Goal: Use online tool/utility: Utilize a website feature to perform a specific function

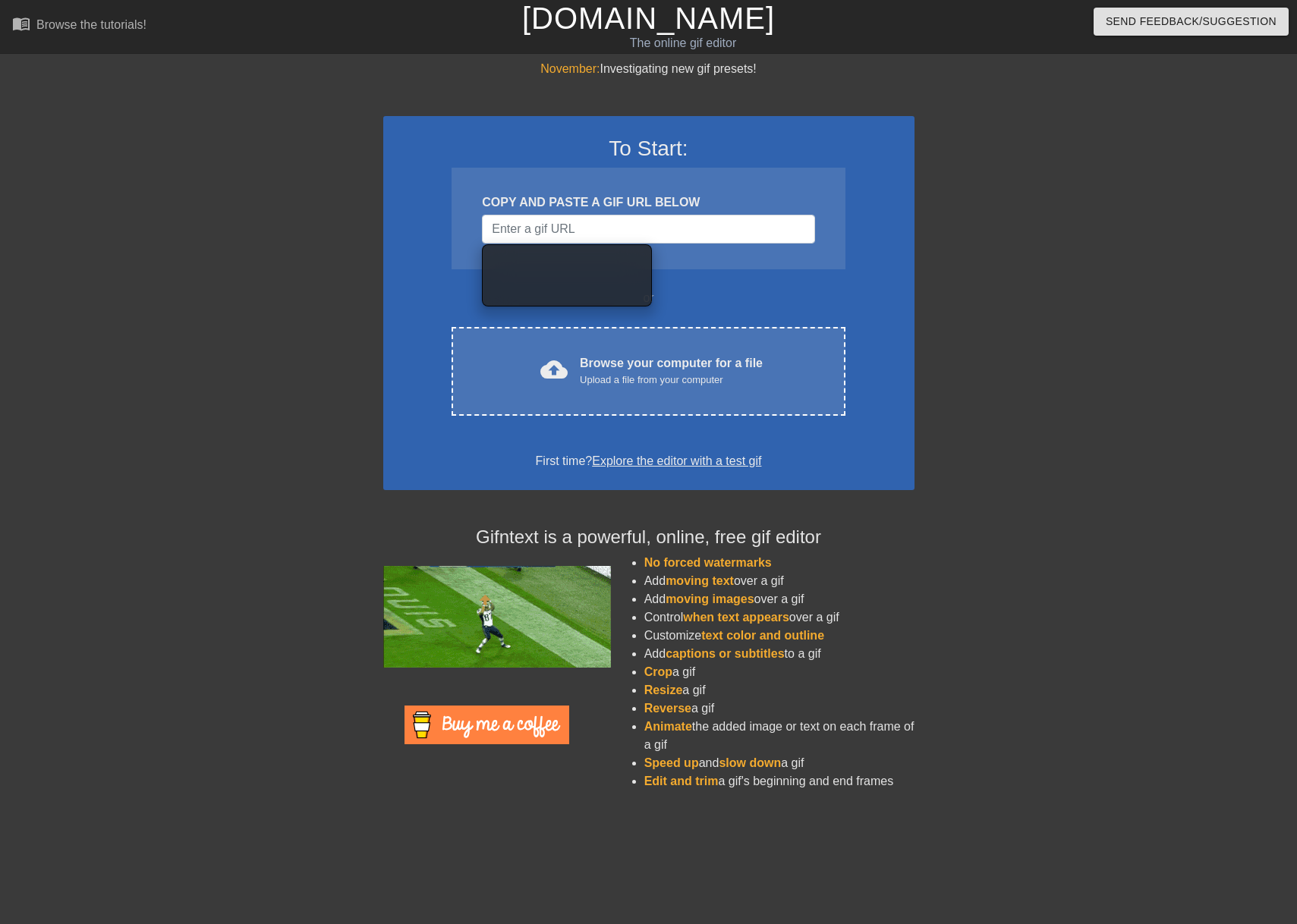
click at [1041, 455] on div at bounding box center [1046, 287] width 228 height 455
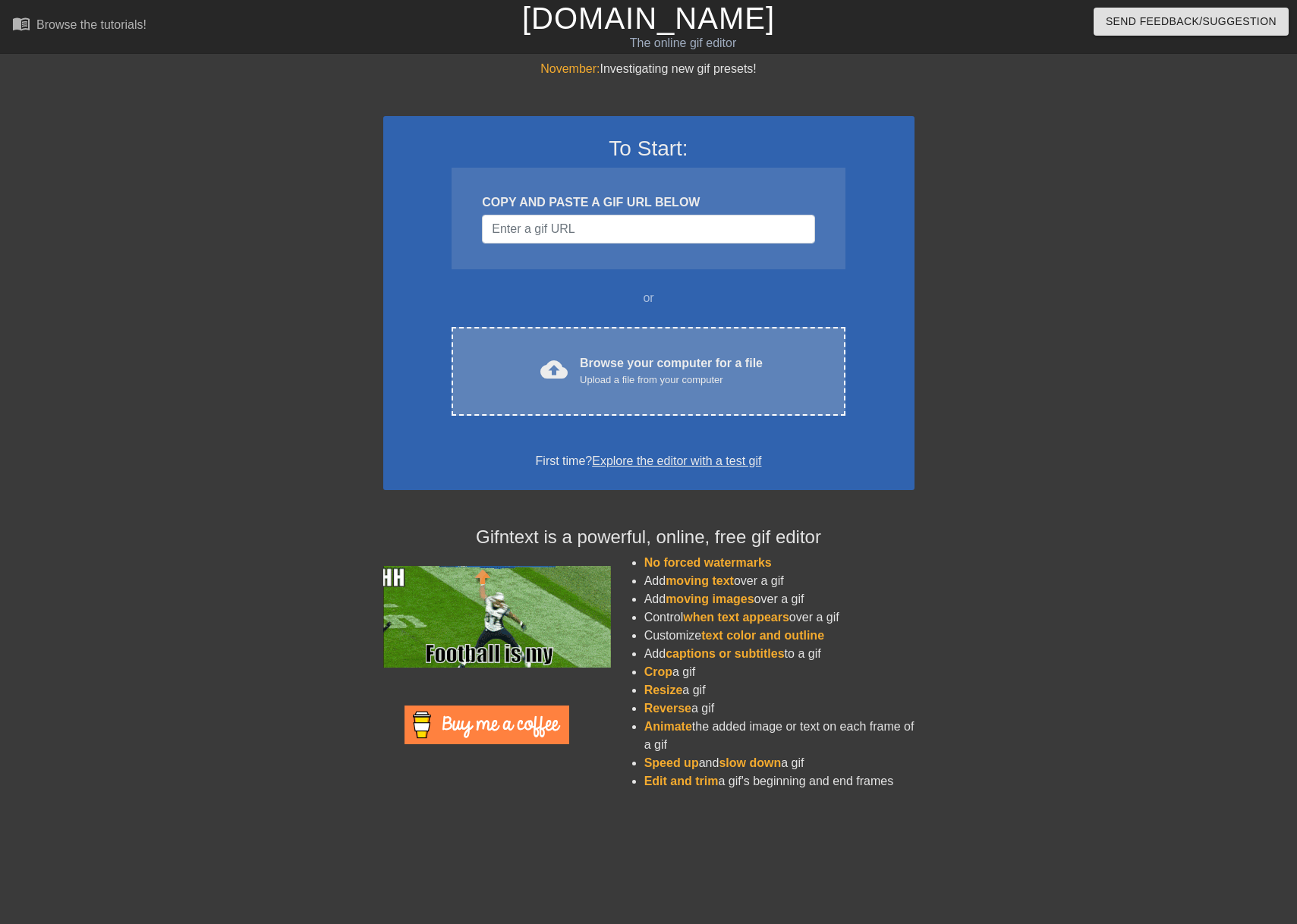
click at [648, 379] on div "Upload a file from your computer" at bounding box center [671, 379] width 183 height 15
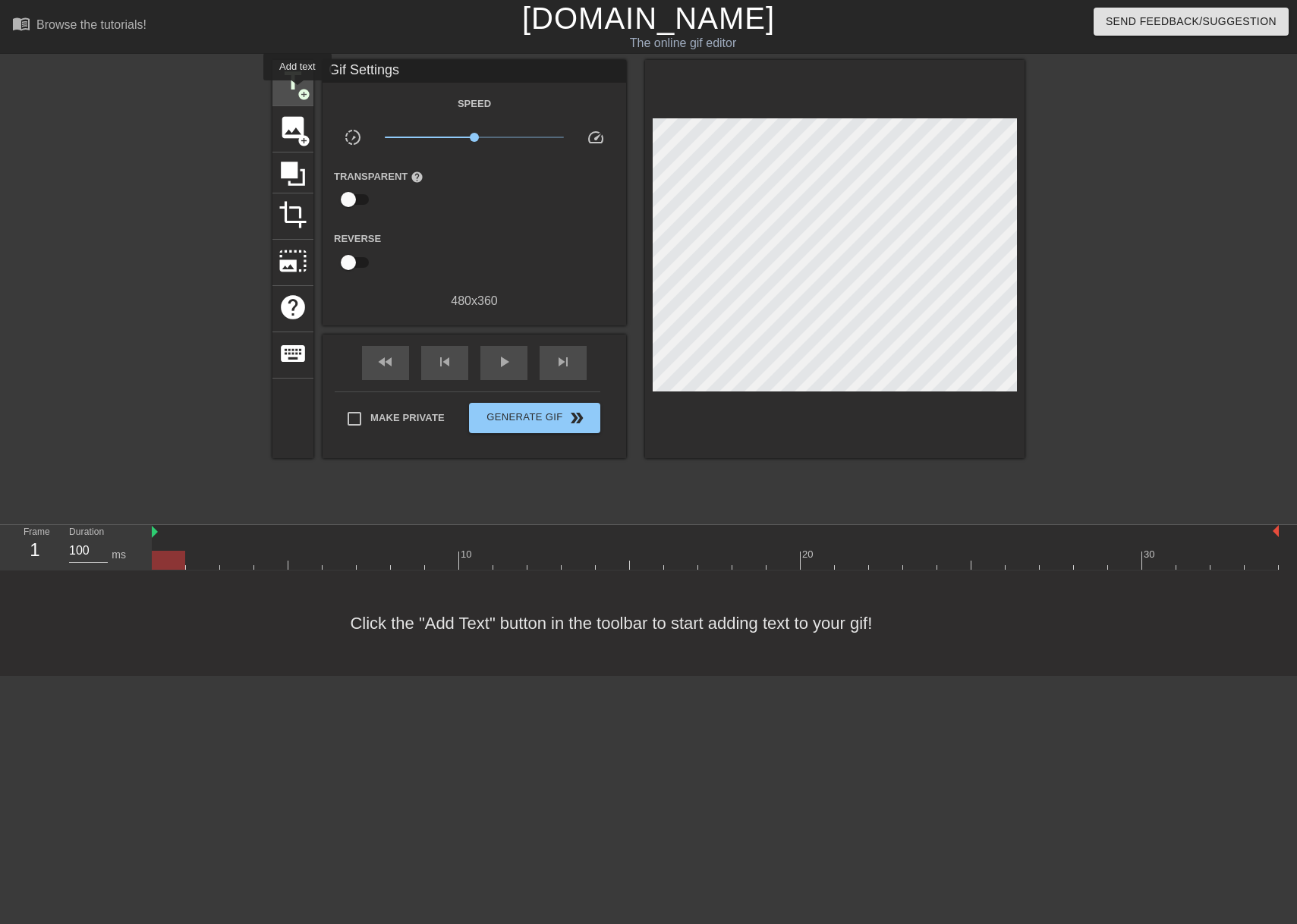
click at [299, 91] on span "add_circle" at bounding box center [304, 94] width 13 height 13
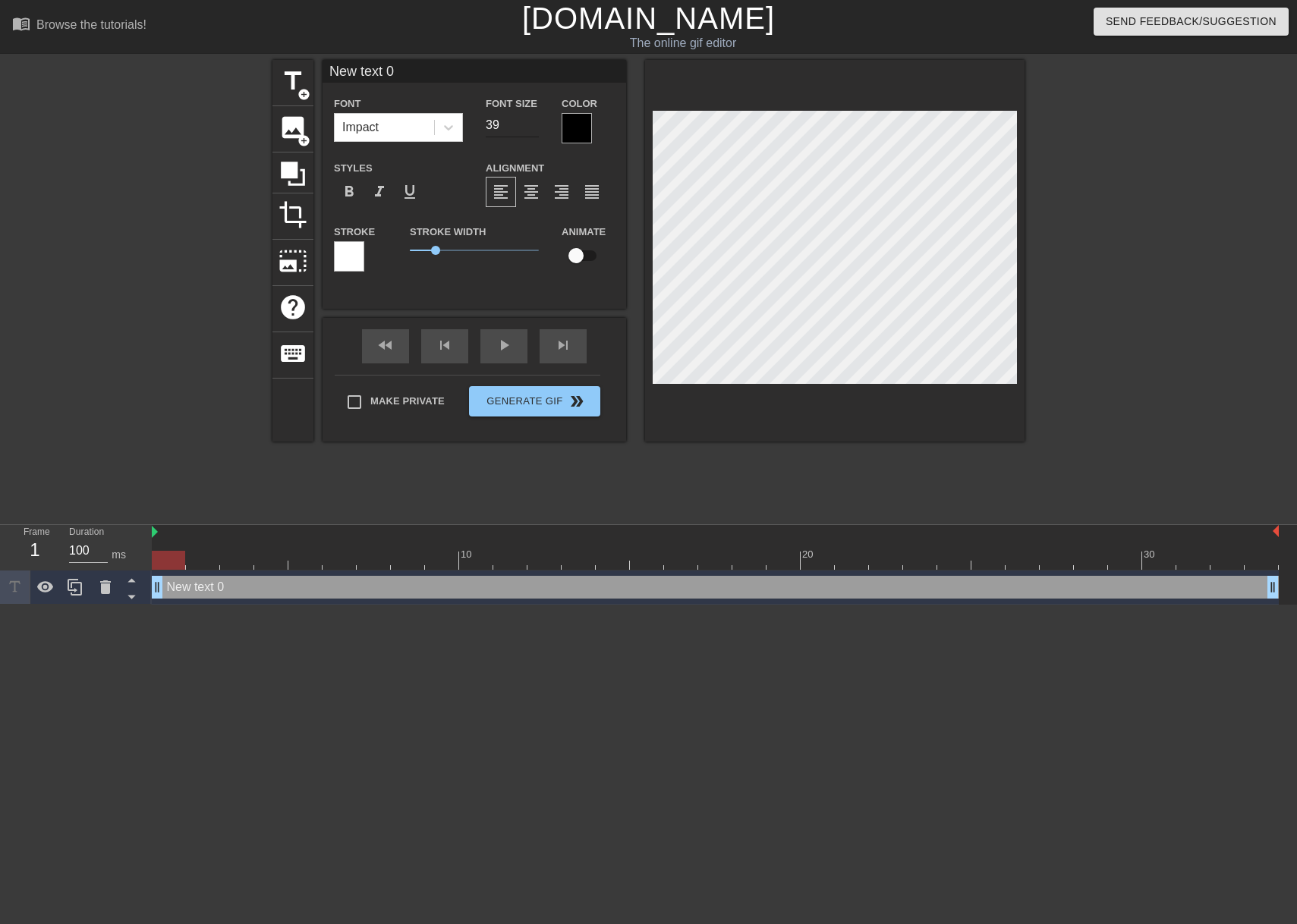
click at [530, 130] on input "39" at bounding box center [512, 125] width 53 height 24
click at [530, 130] on input "38" at bounding box center [512, 125] width 53 height 24
click at [530, 130] on input "37" at bounding box center [512, 125] width 53 height 24
click at [530, 130] on input "36" at bounding box center [512, 125] width 53 height 24
click at [530, 130] on input "35" at bounding box center [512, 125] width 53 height 24
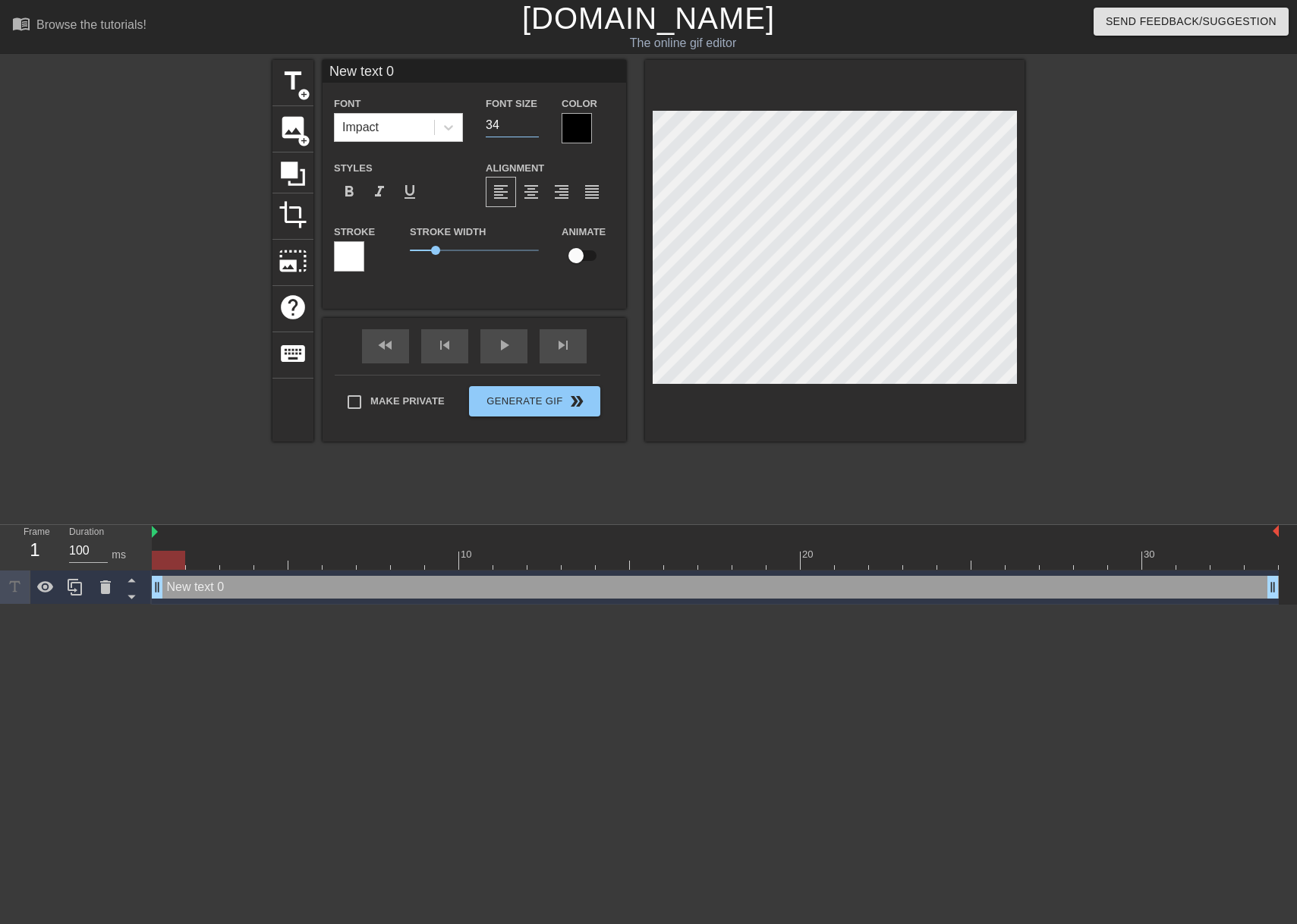
click at [530, 130] on input "34" at bounding box center [512, 125] width 53 height 24
click at [530, 130] on input "33" at bounding box center [512, 125] width 53 height 24
click at [530, 130] on input "32" at bounding box center [512, 125] width 53 height 24
click at [530, 130] on input "31" at bounding box center [512, 125] width 53 height 24
click at [530, 130] on input "30" at bounding box center [512, 125] width 53 height 24
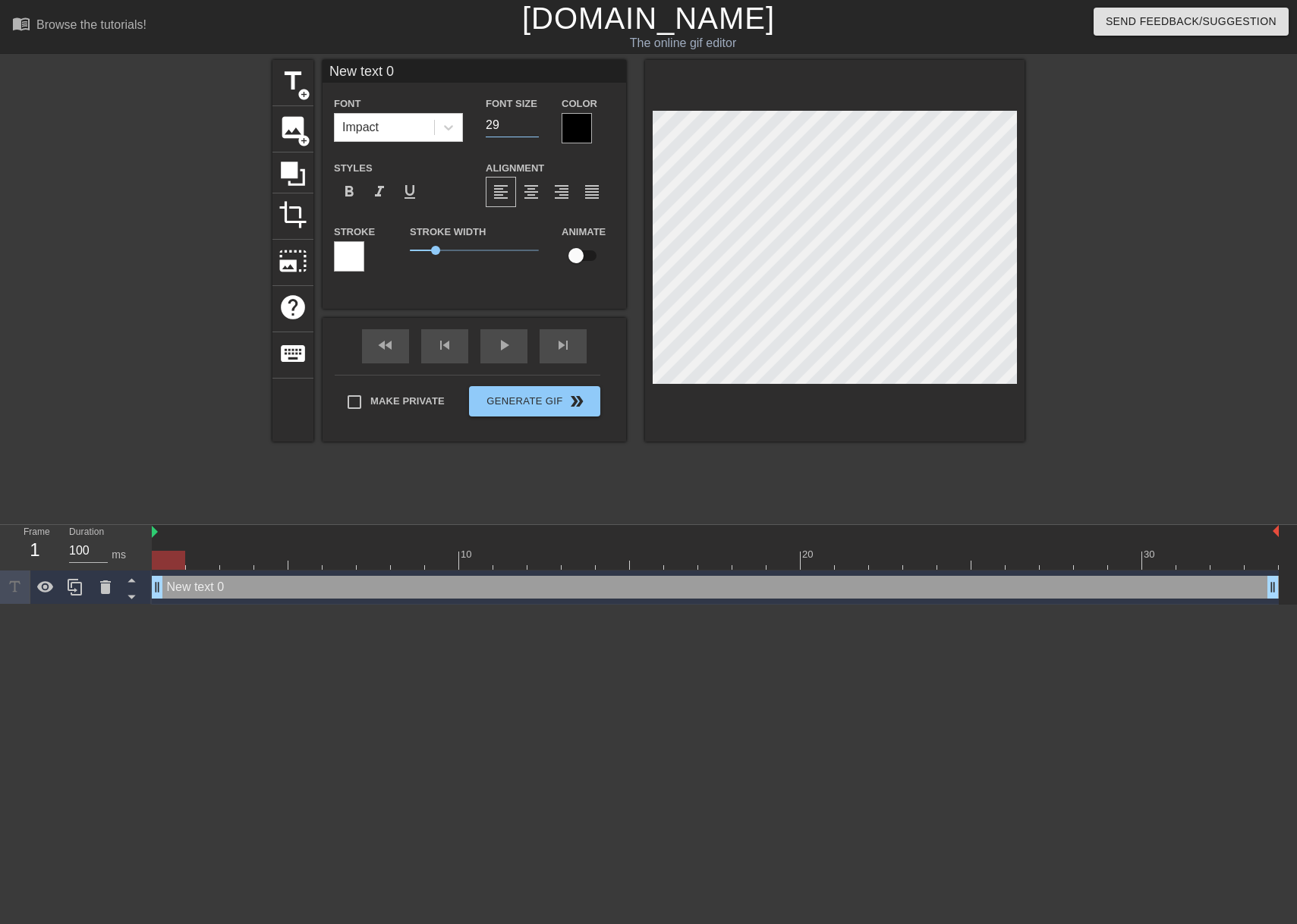
click at [530, 130] on input "29" at bounding box center [512, 125] width 53 height 24
click at [530, 130] on input "28" at bounding box center [512, 125] width 53 height 24
type input "27"
click at [530, 130] on input "27" at bounding box center [512, 125] width 53 height 24
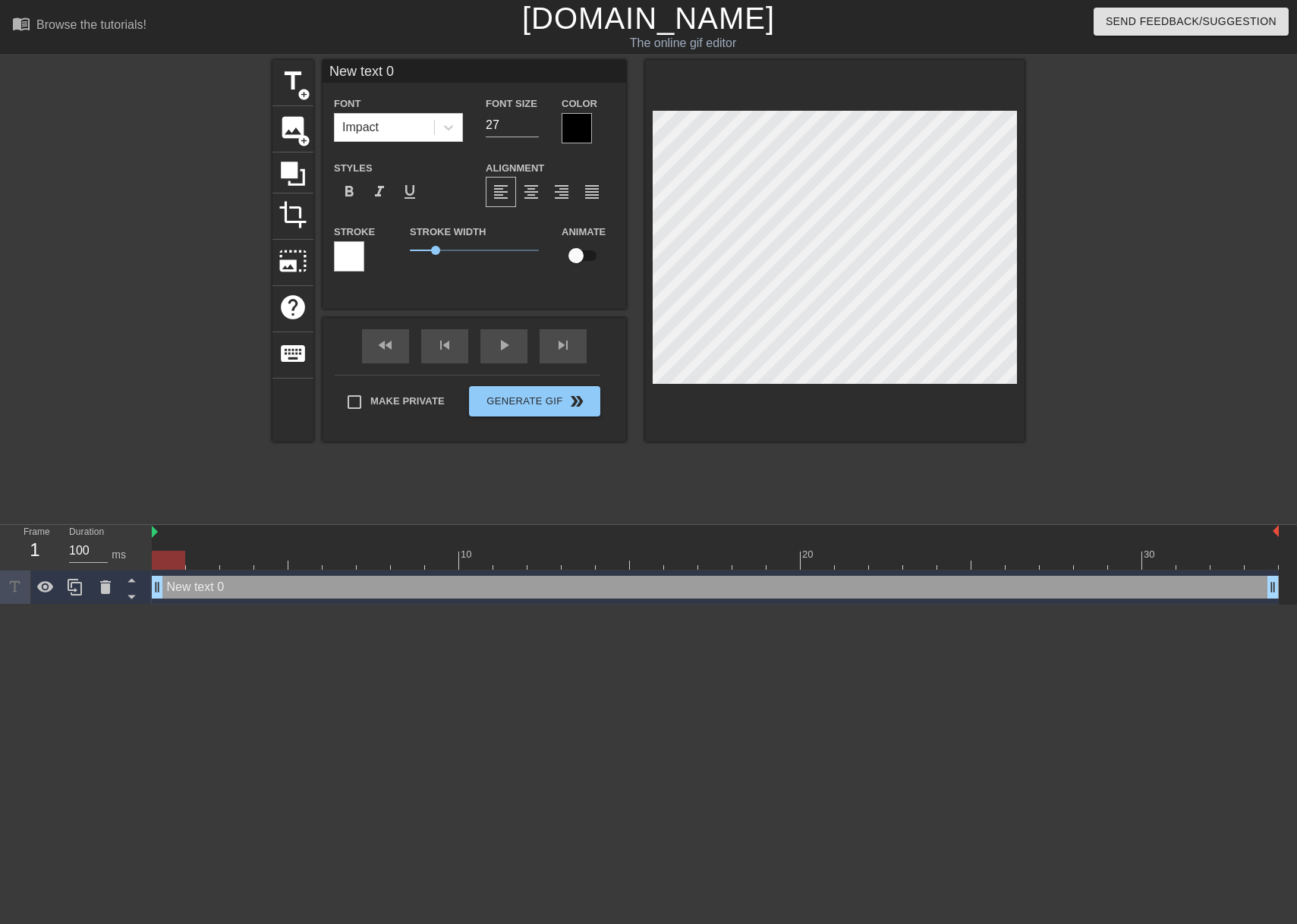
type input "New ext 0"
type textarea "New ext 0"
type input "Newext 0"
type textarea "Newext 0"
type input "Neext 0"
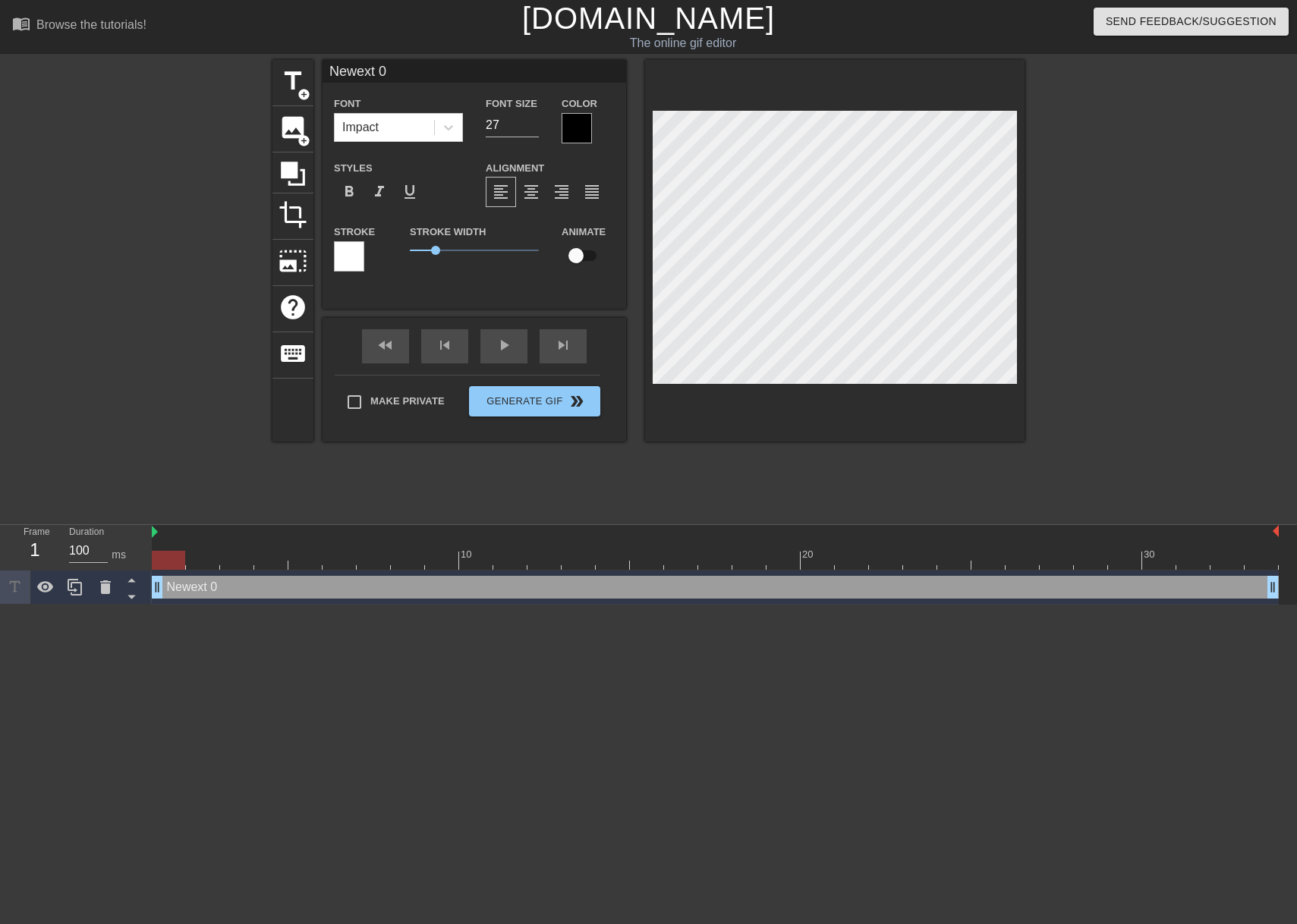
type textarea "Neext 0"
type input "Next 0"
type textarea "Next 0"
type input "ext 0"
type textarea "ext 0"
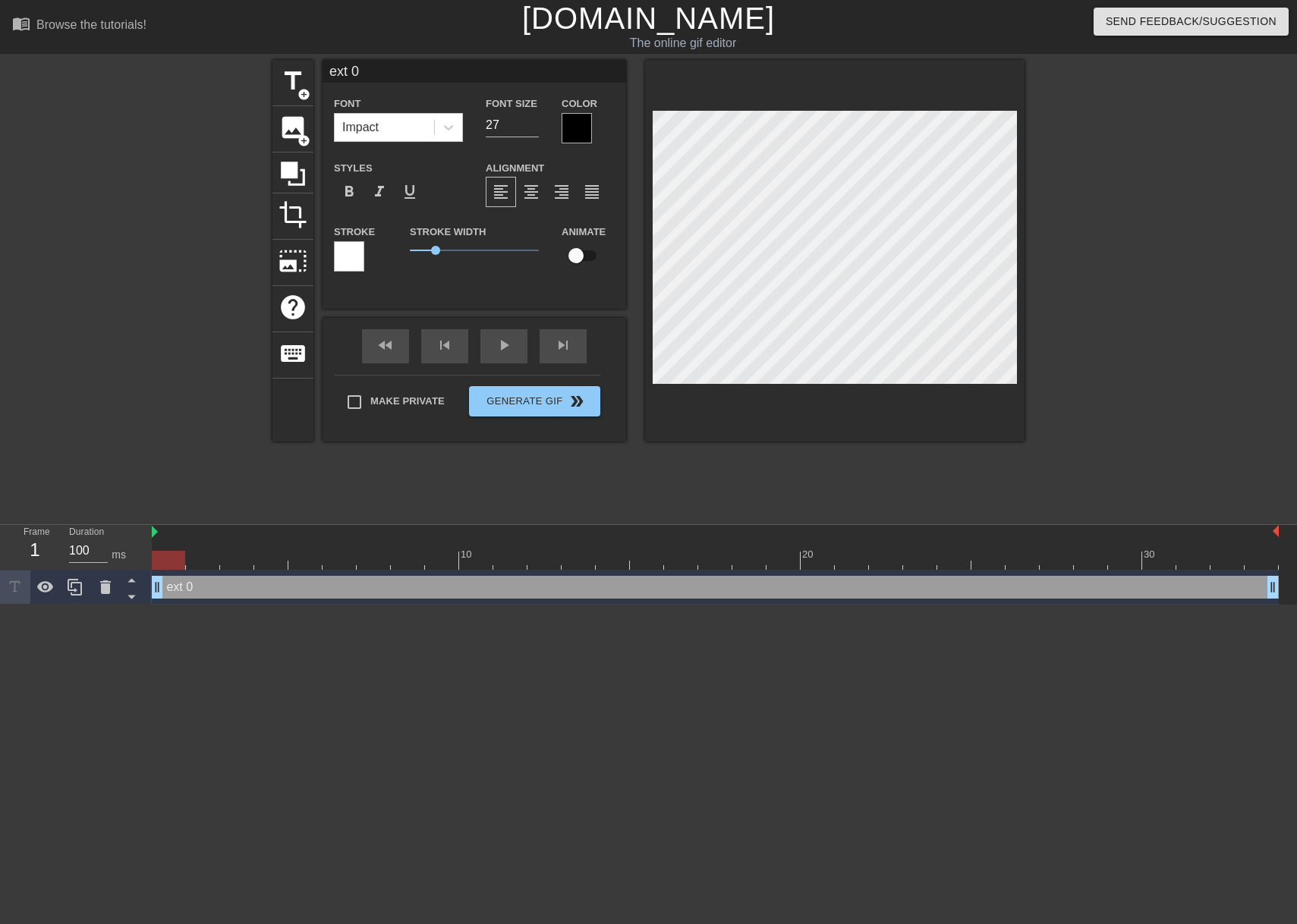
scroll to position [2, 2]
type input "xt 0"
type textarea "xt 0"
type input "t 0"
type textarea "t 0"
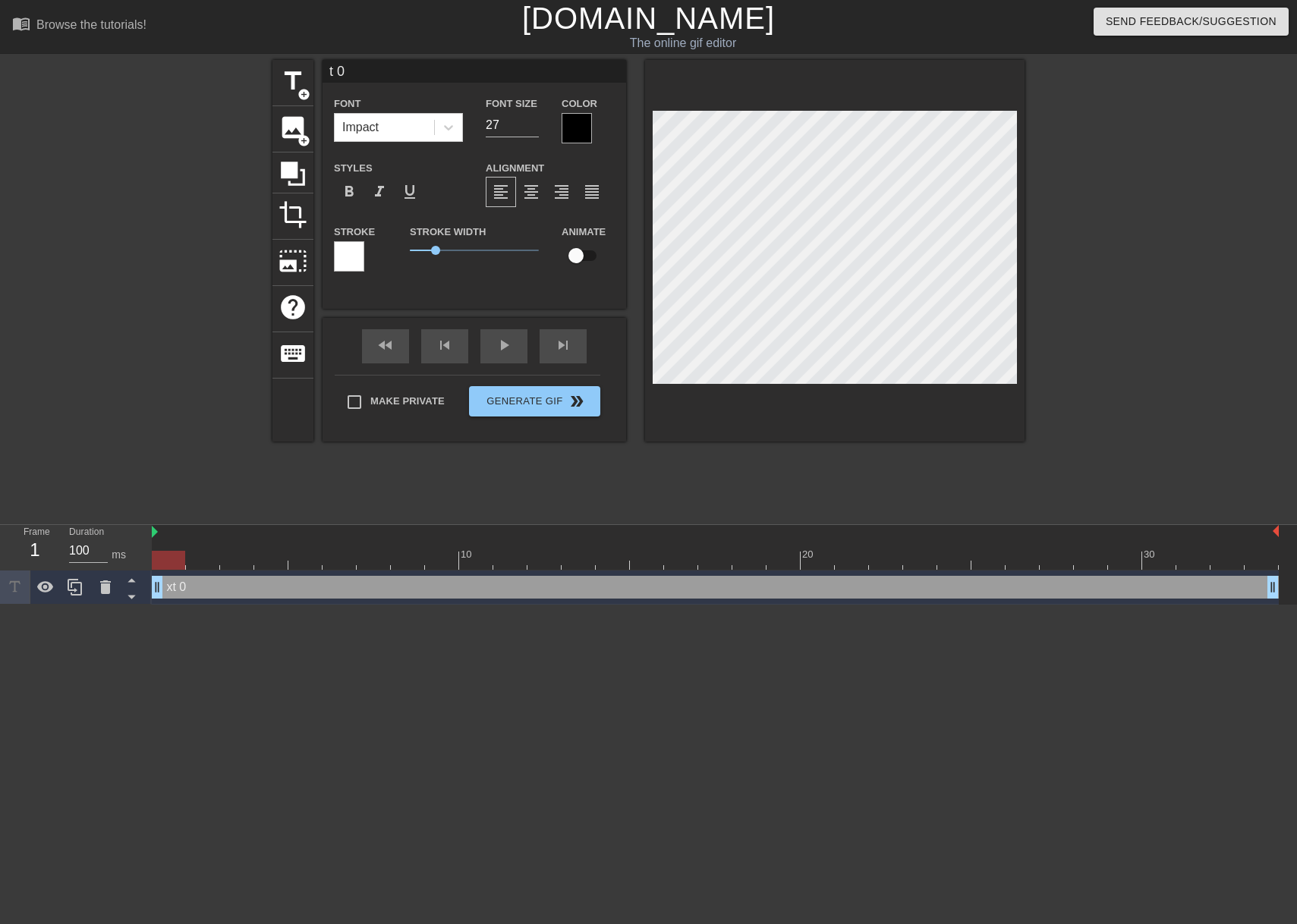
type input "0"
type textarea "0"
type input "0"
type textarea "0"
type input "<"
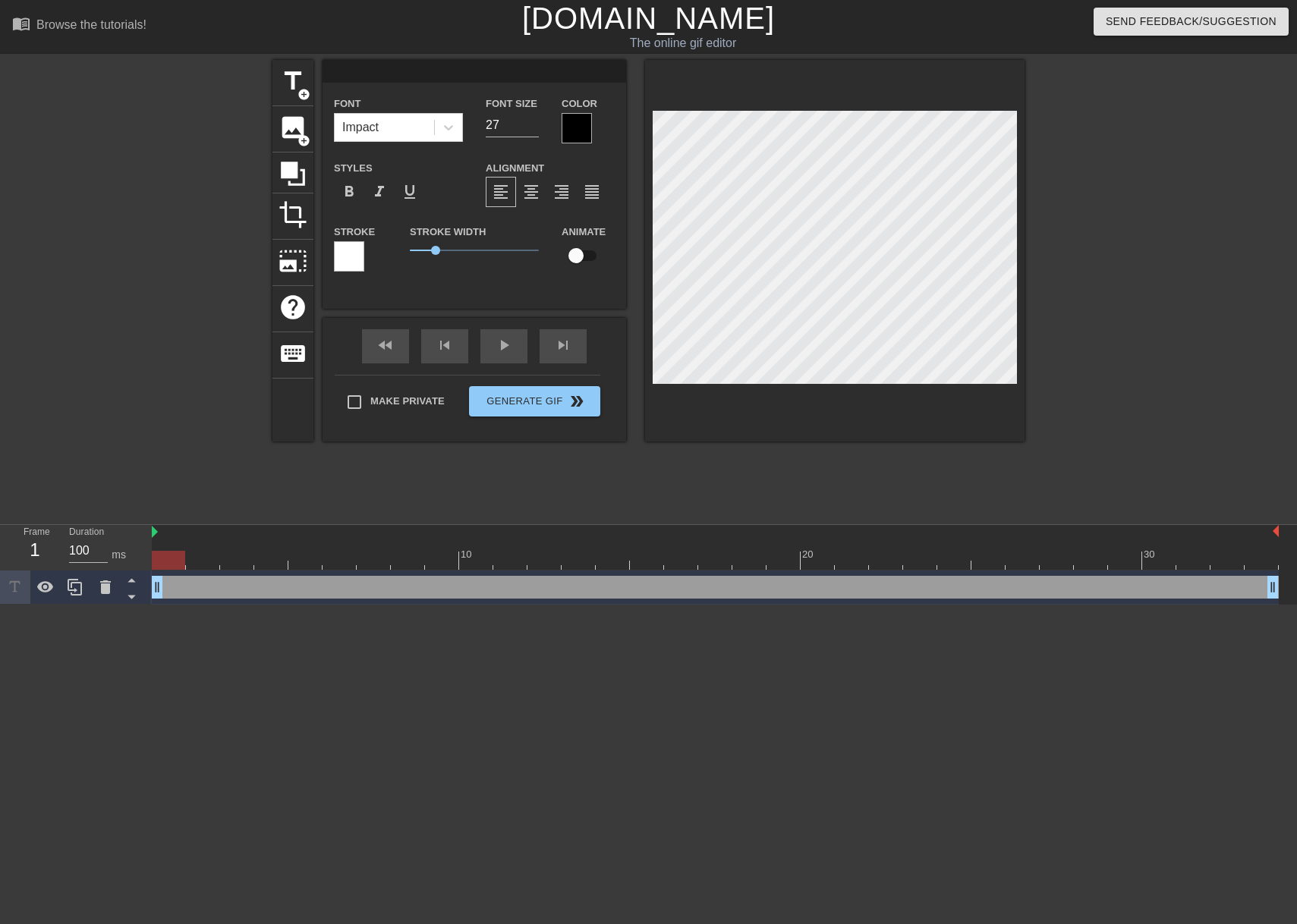
type textarea "<"
type input "M"
type textarea "M"
type input "My"
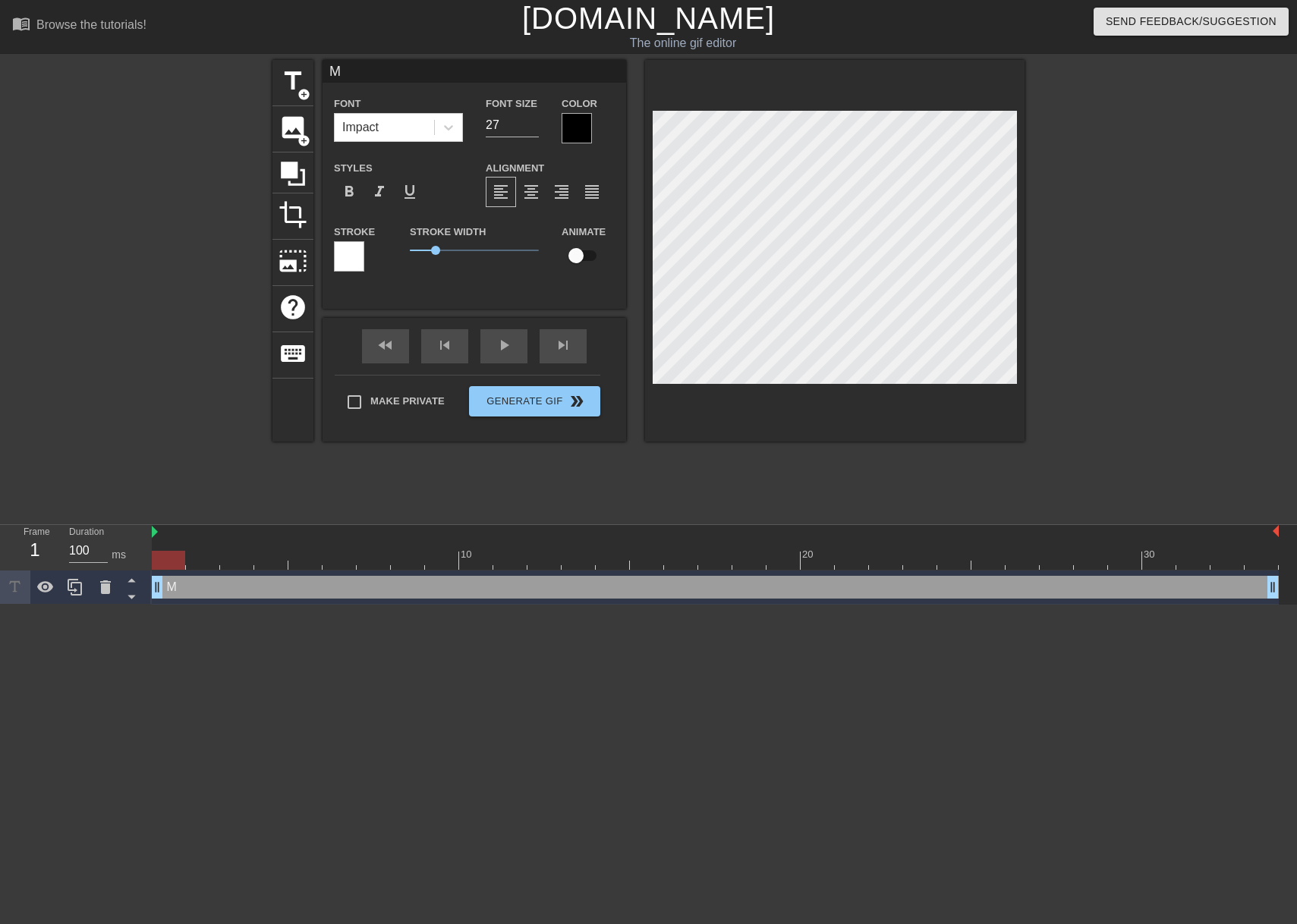
type textarea "My"
type input "My"
type textarea "My"
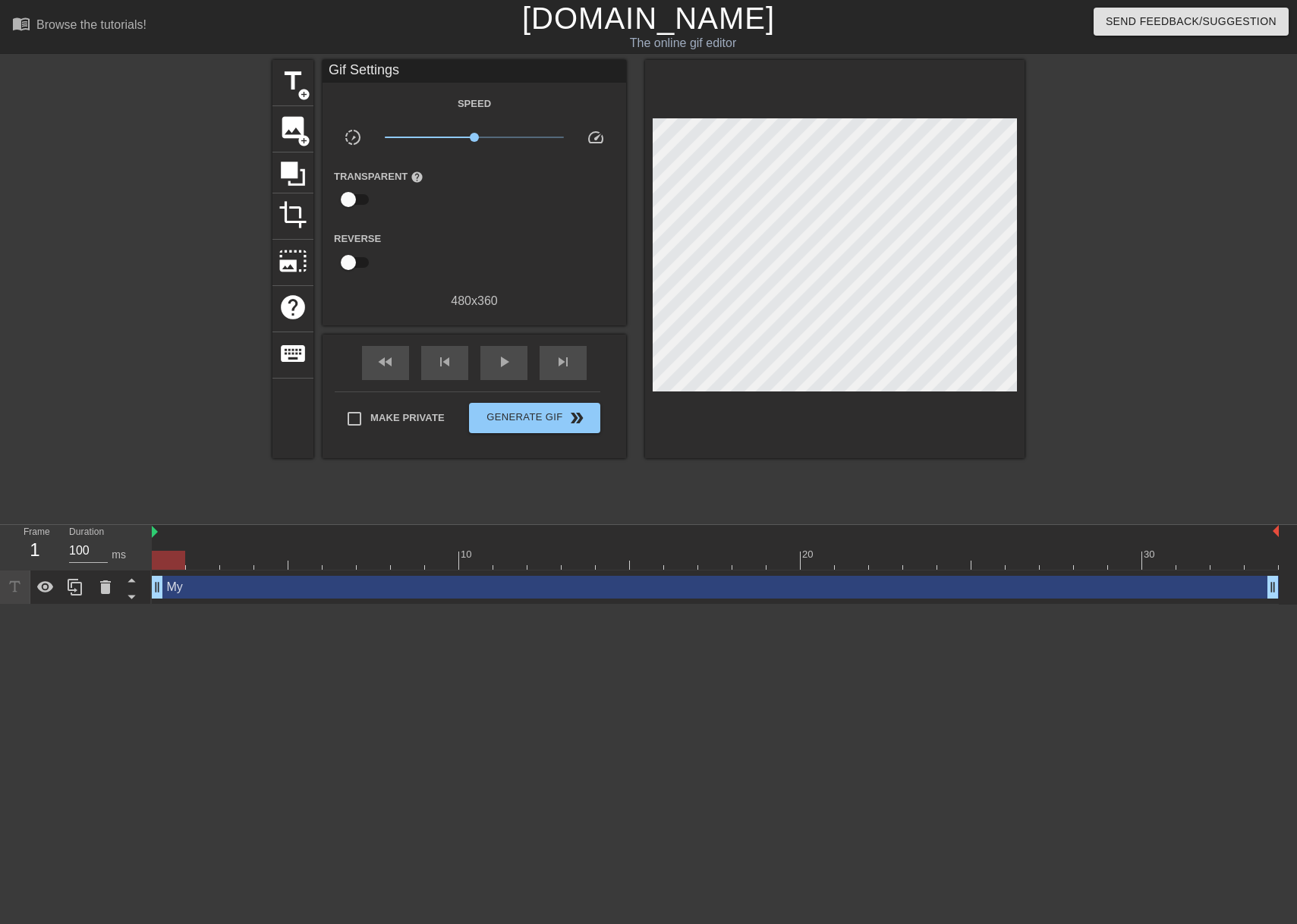
click at [223, 255] on div at bounding box center [140, 287] width 228 height 455
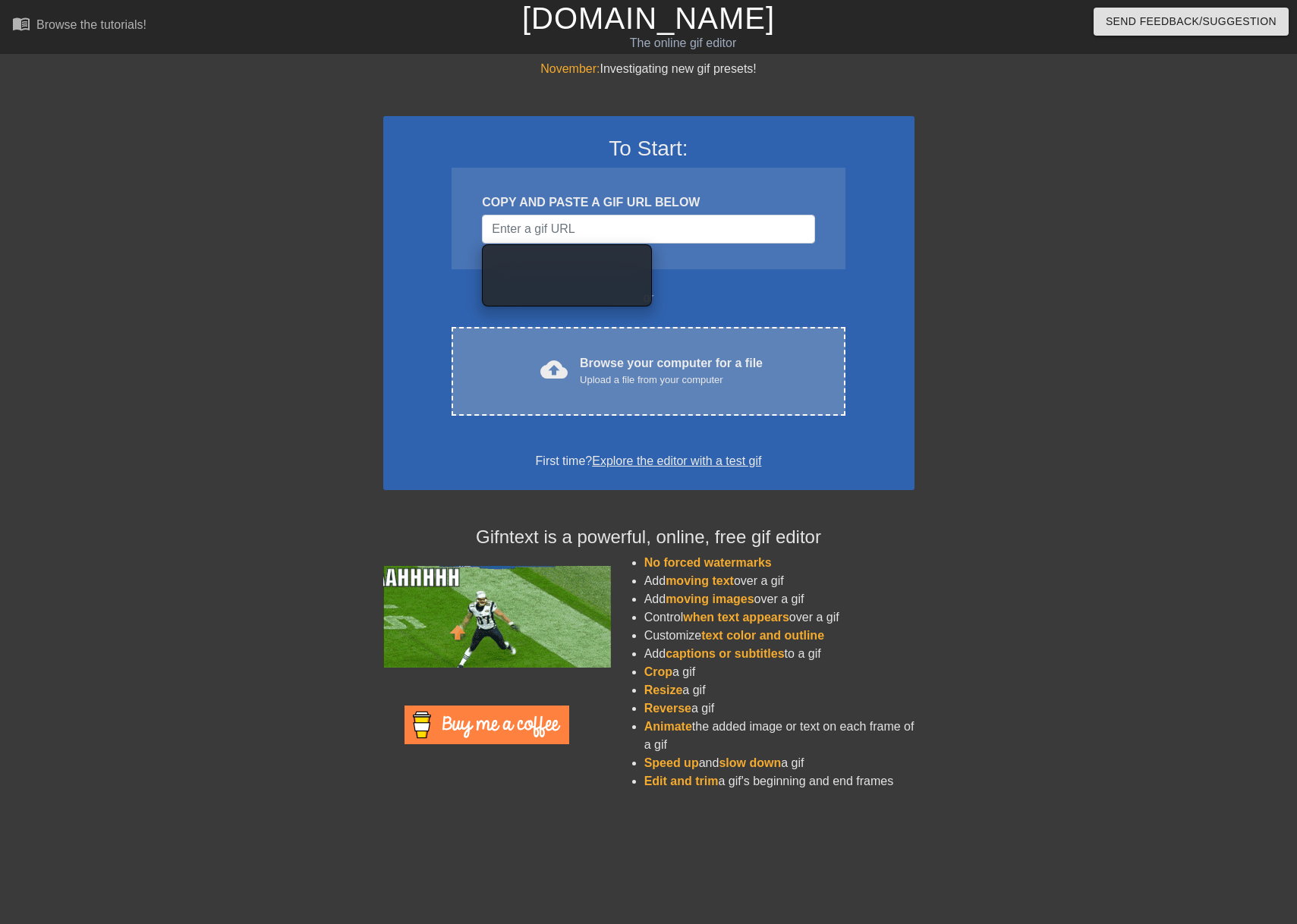
click at [599, 379] on div "Upload a file from your computer" at bounding box center [671, 379] width 183 height 15
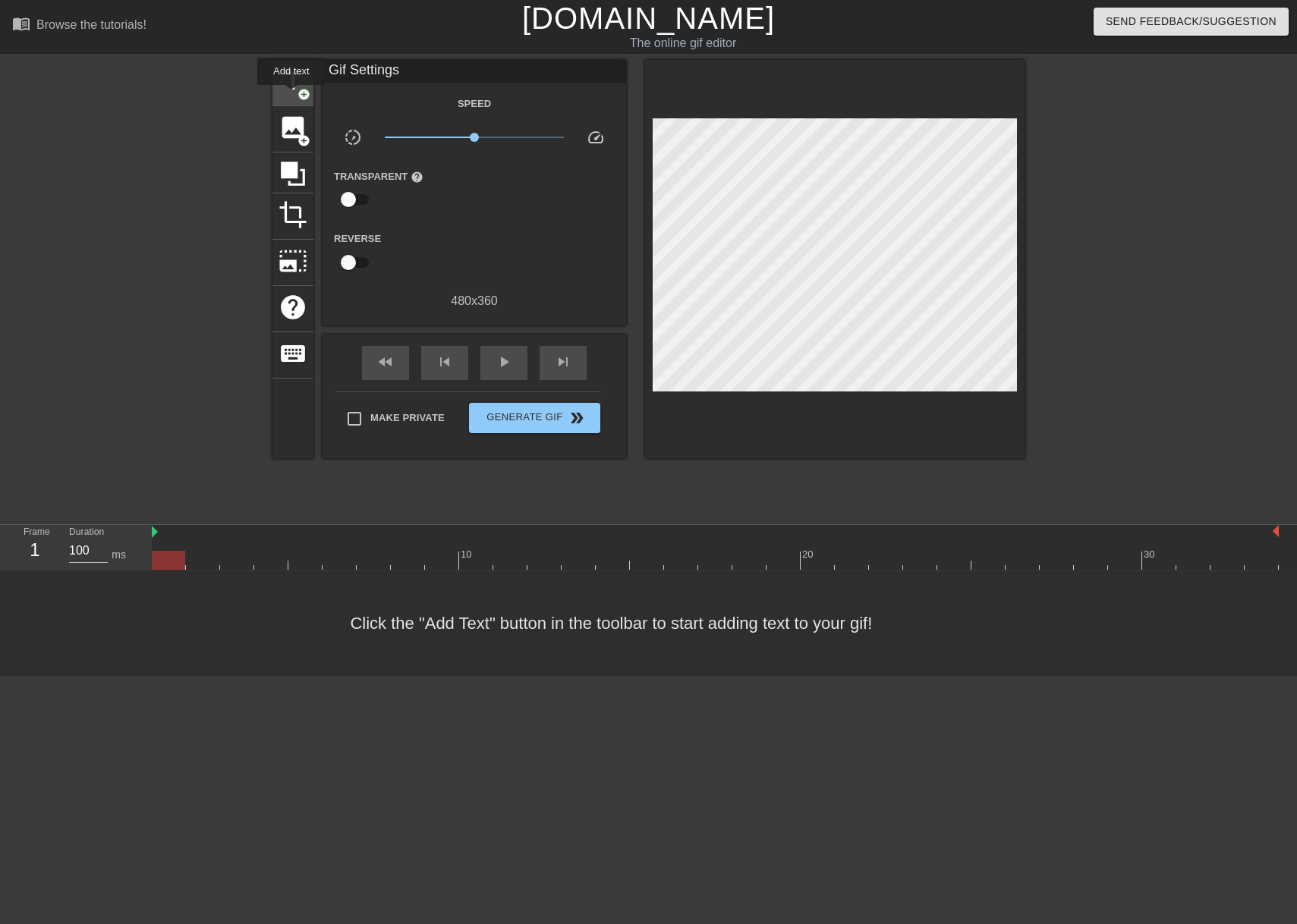
click at [292, 96] on div "title add_circle" at bounding box center [292, 83] width 41 height 46
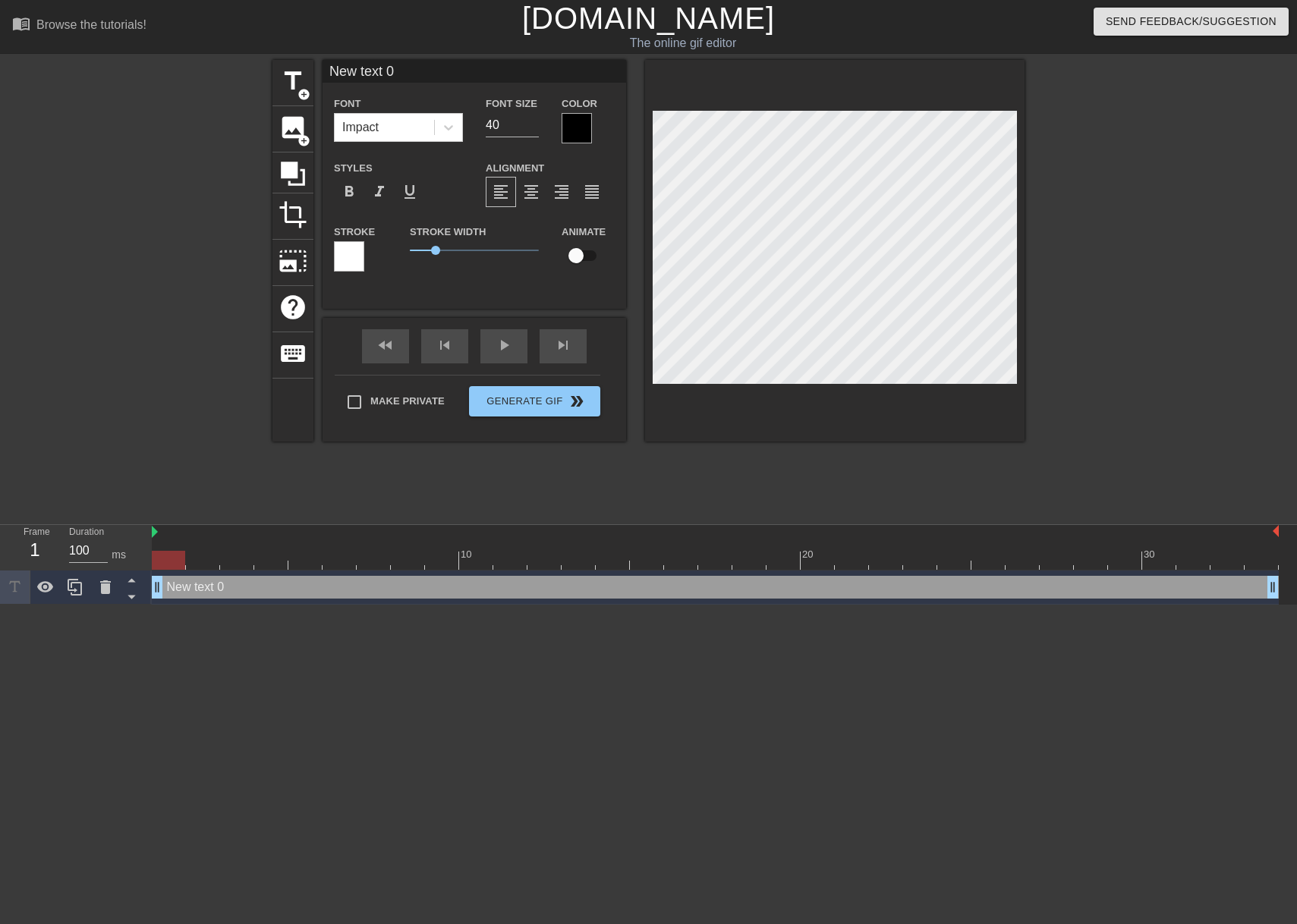
scroll to position [2, 2]
type input "W"
type textarea "W"
type input "Wh"
type textarea "Wh"
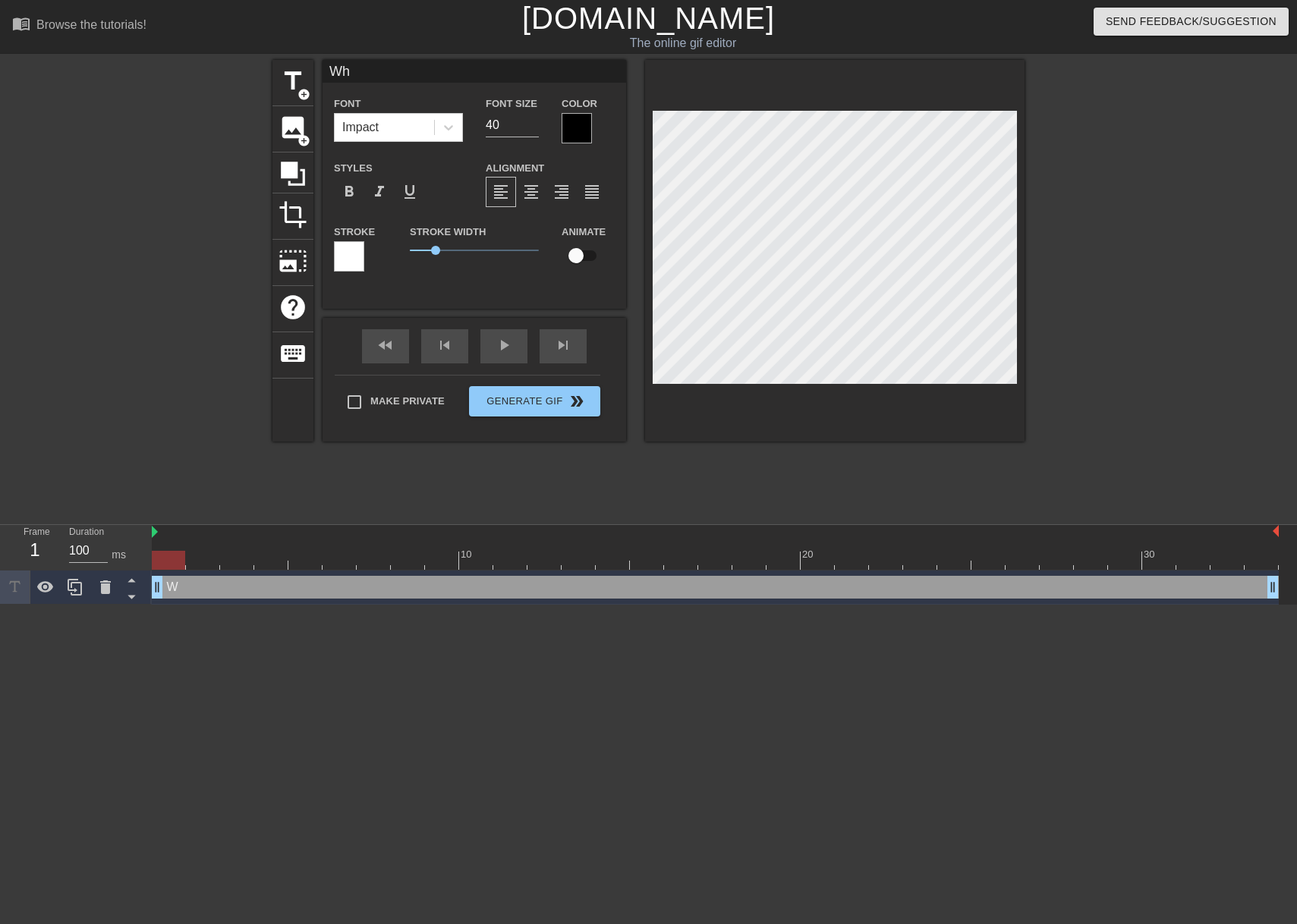
type input "Whe"
type textarea "Whe"
type input "When"
type textarea "When"
type input "When"
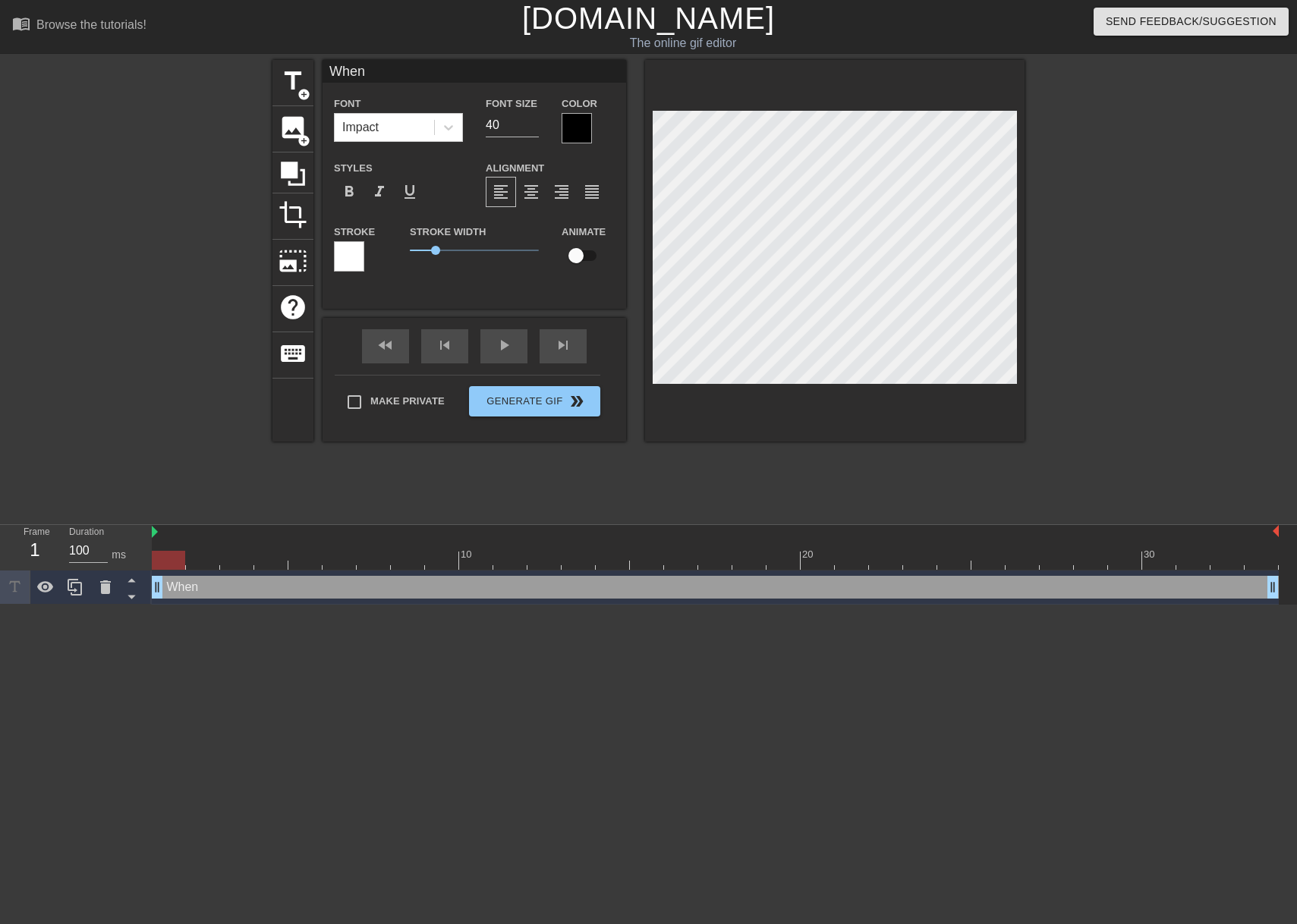
type textarea "When"
type input "When L"
type textarea "When L"
type input "When Le"
type textarea "When Le"
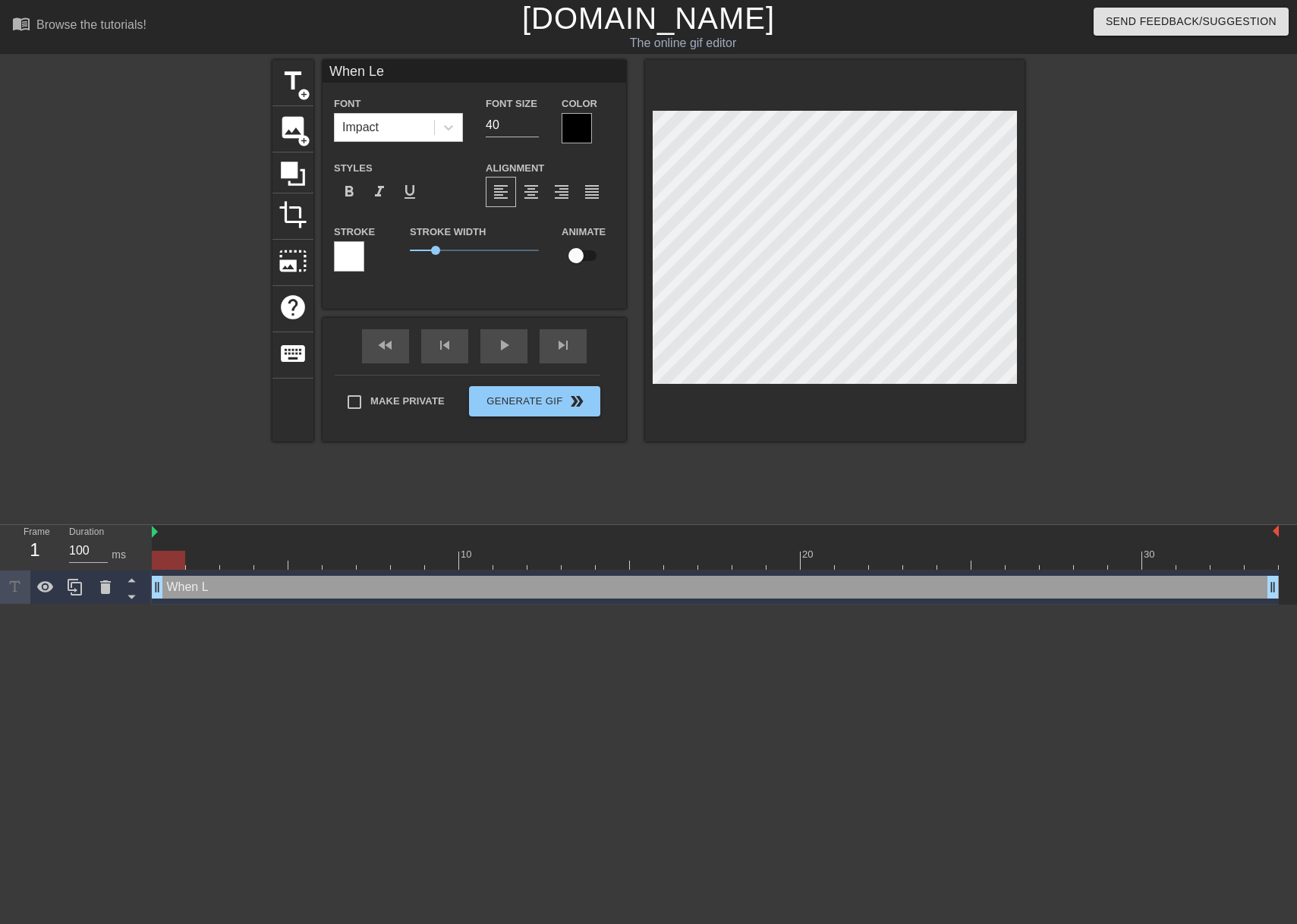
type input "When Les"
type textarea "When Les"
type input "When Lesl"
type textarea "When Lesl"
type input "When [PERSON_NAME]"
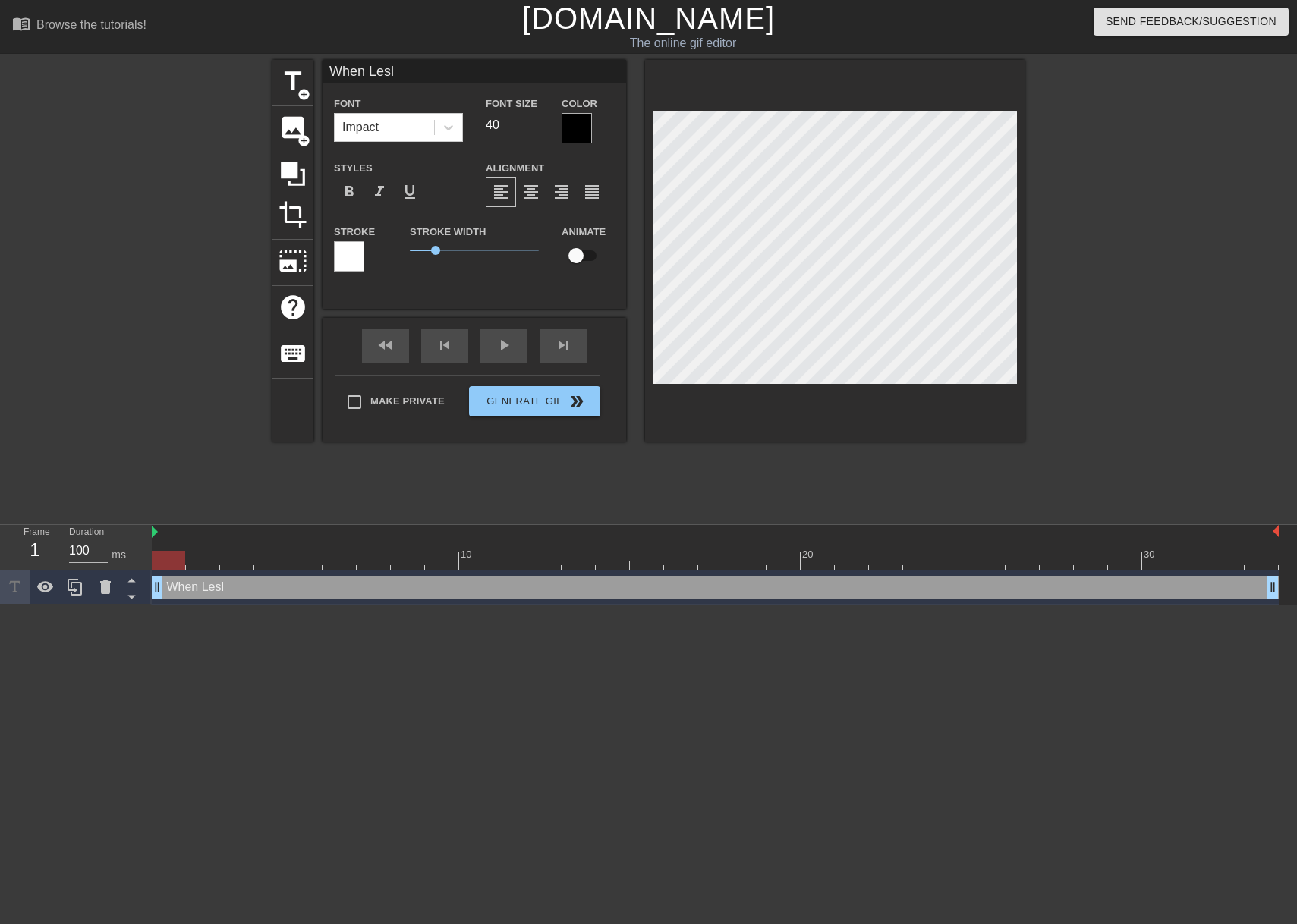
type textarea "When [PERSON_NAME]"
type input "When [PERSON_NAME]"
type textarea "When [PERSON_NAME]"
type input "When [PERSON_NAME]"
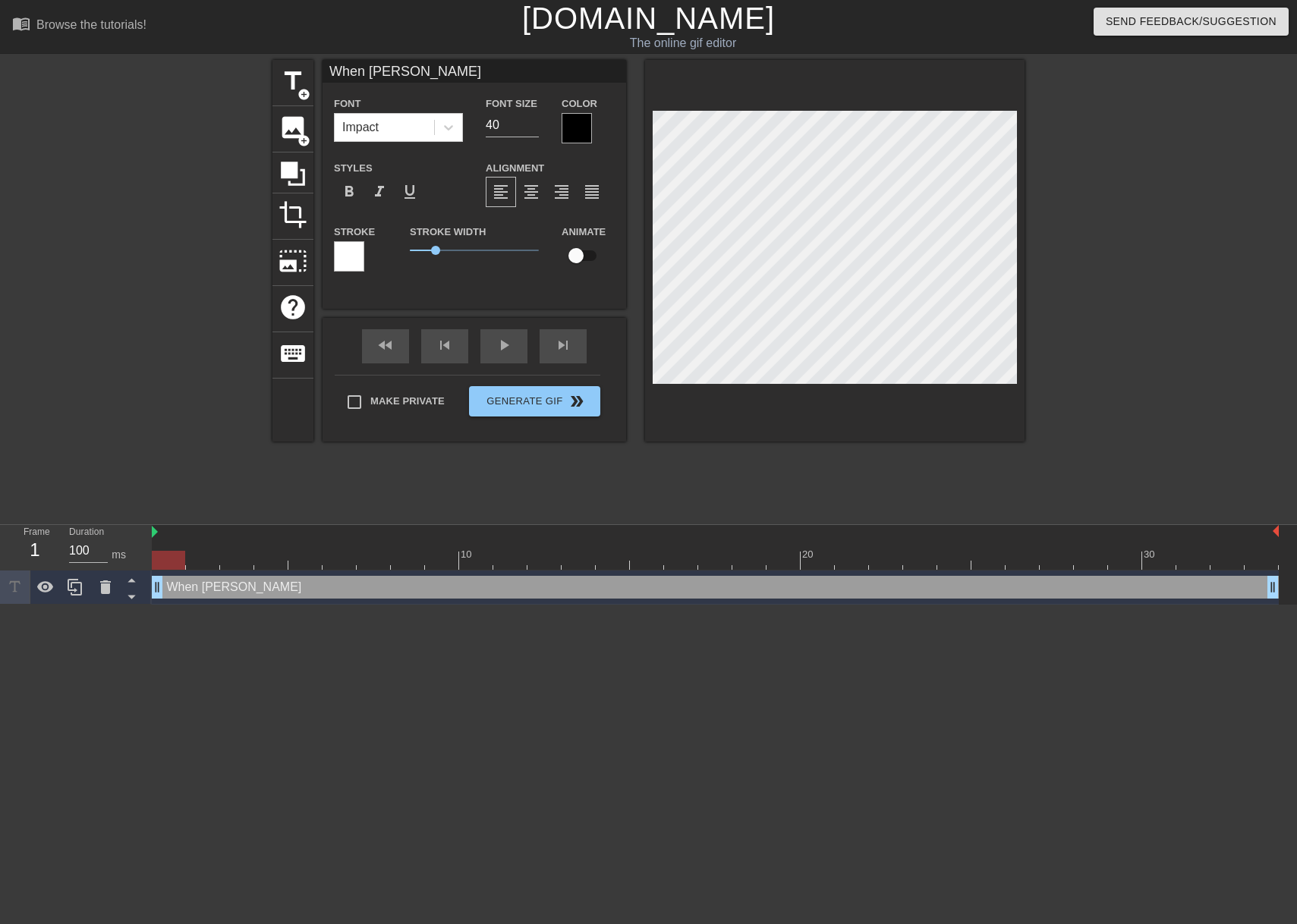
type textarea "When [PERSON_NAME]"
type input "When [PERSON_NAME]"
type textarea "When [PERSON_NAME]"
type input "When [PERSON_NAME]"
type textarea "When [PERSON_NAME]"
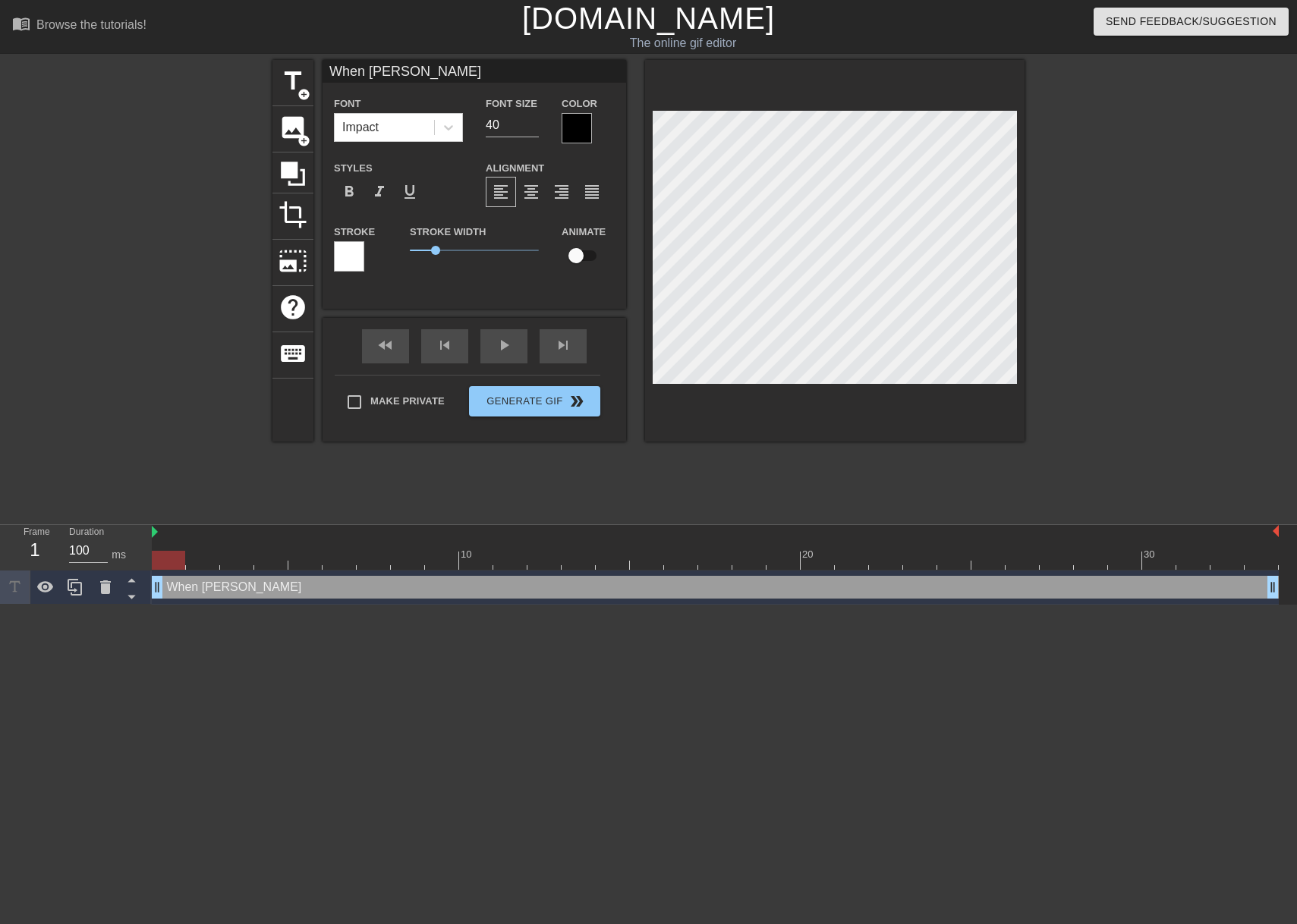
type input "When [PERSON_NAME] tel"
type textarea "When [PERSON_NAME] tel"
type input "When [PERSON_NAME] tels"
type textarea "When [PERSON_NAME] tels"
type input "When [PERSON_NAME] telsl"
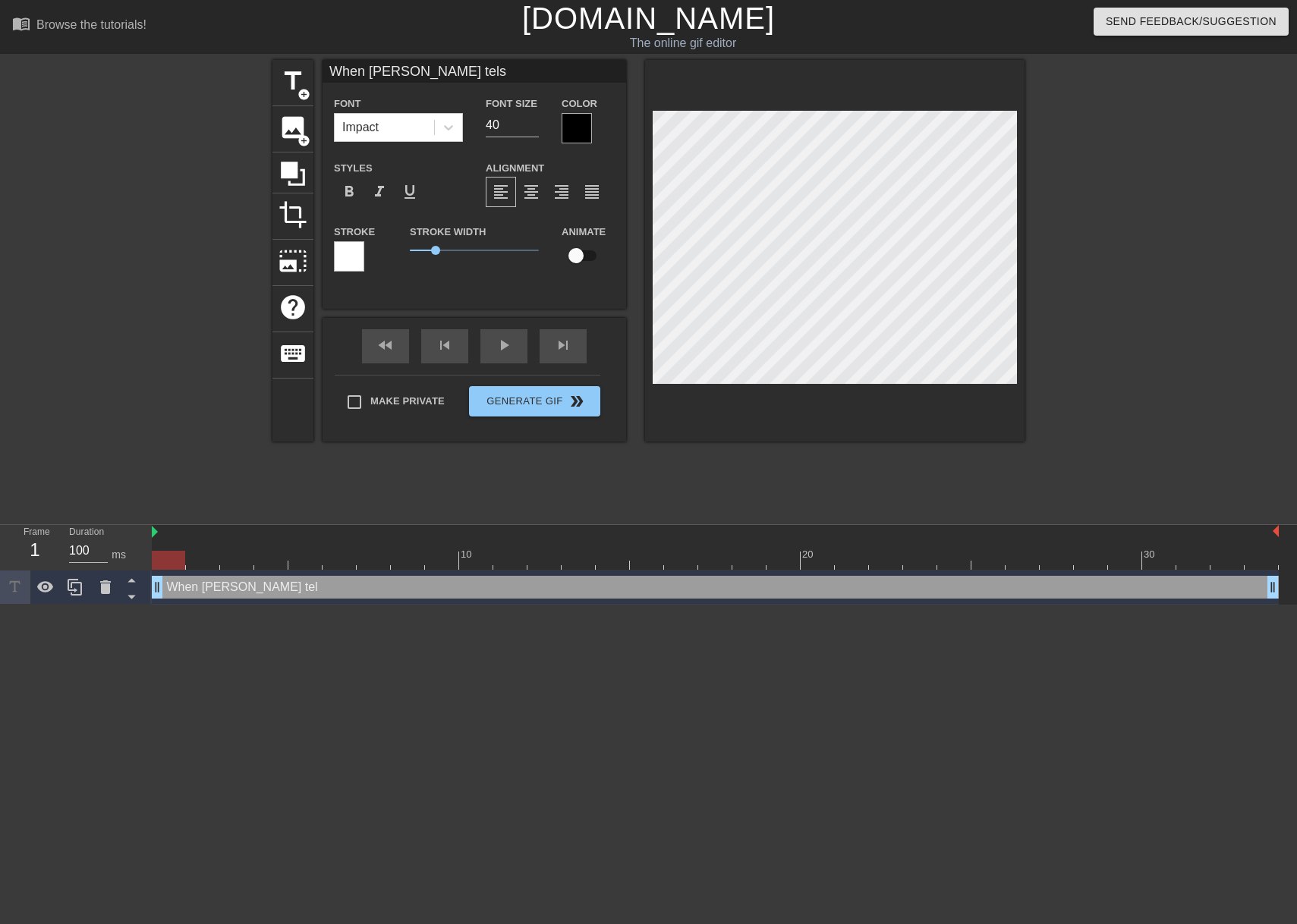
type textarea "When [PERSON_NAME] telsl"
type input "When [PERSON_NAME] telsl"
type textarea "When [PERSON_NAME] telsl"
type input "When [PERSON_NAME] telsl"
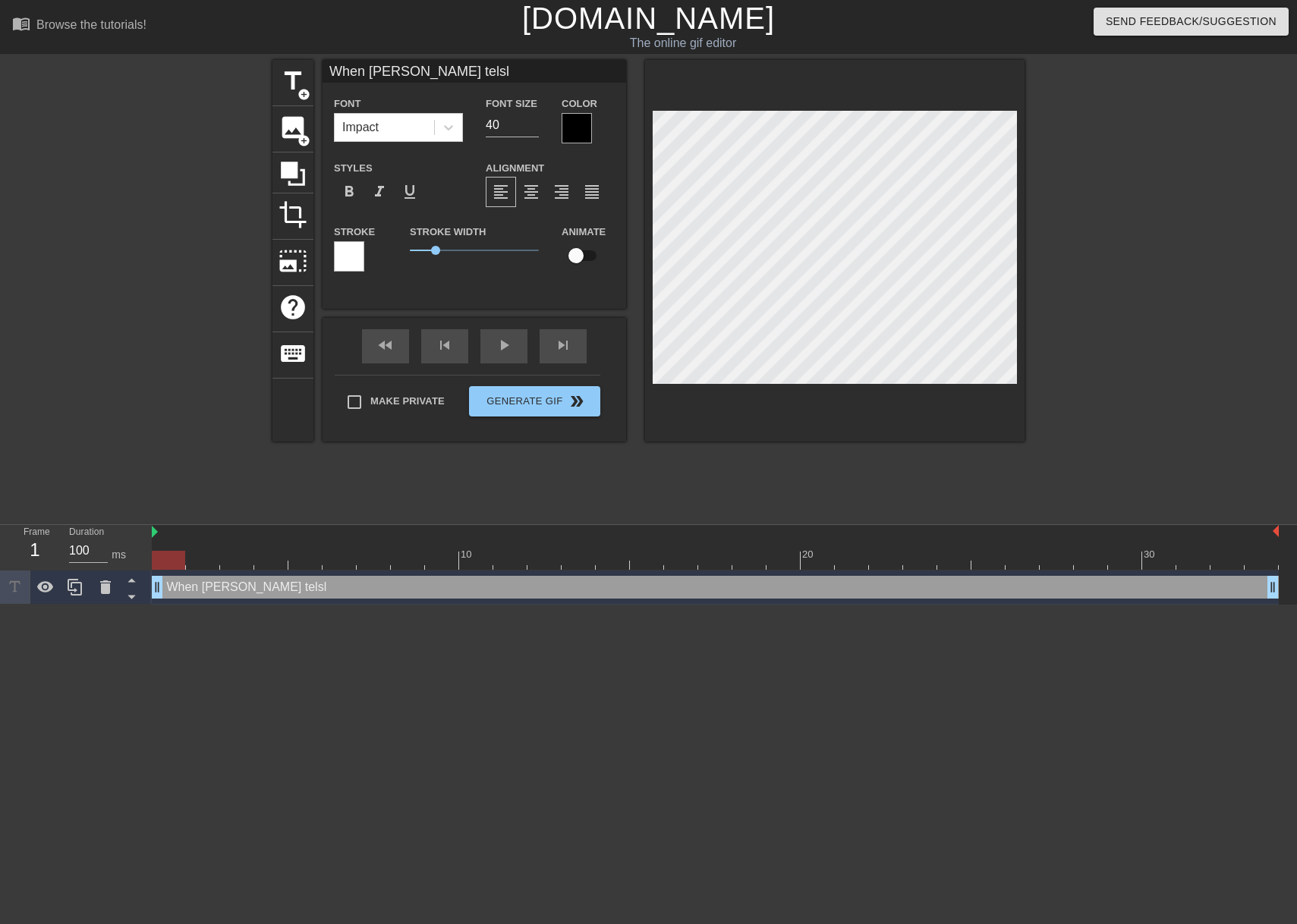
type textarea "When [PERSON_NAME] telsl"
type input "When [PERSON_NAME] tels"
type textarea "When [PERSON_NAME] tels"
type input "When [PERSON_NAME] tel"
type textarea "When [PERSON_NAME] tel"
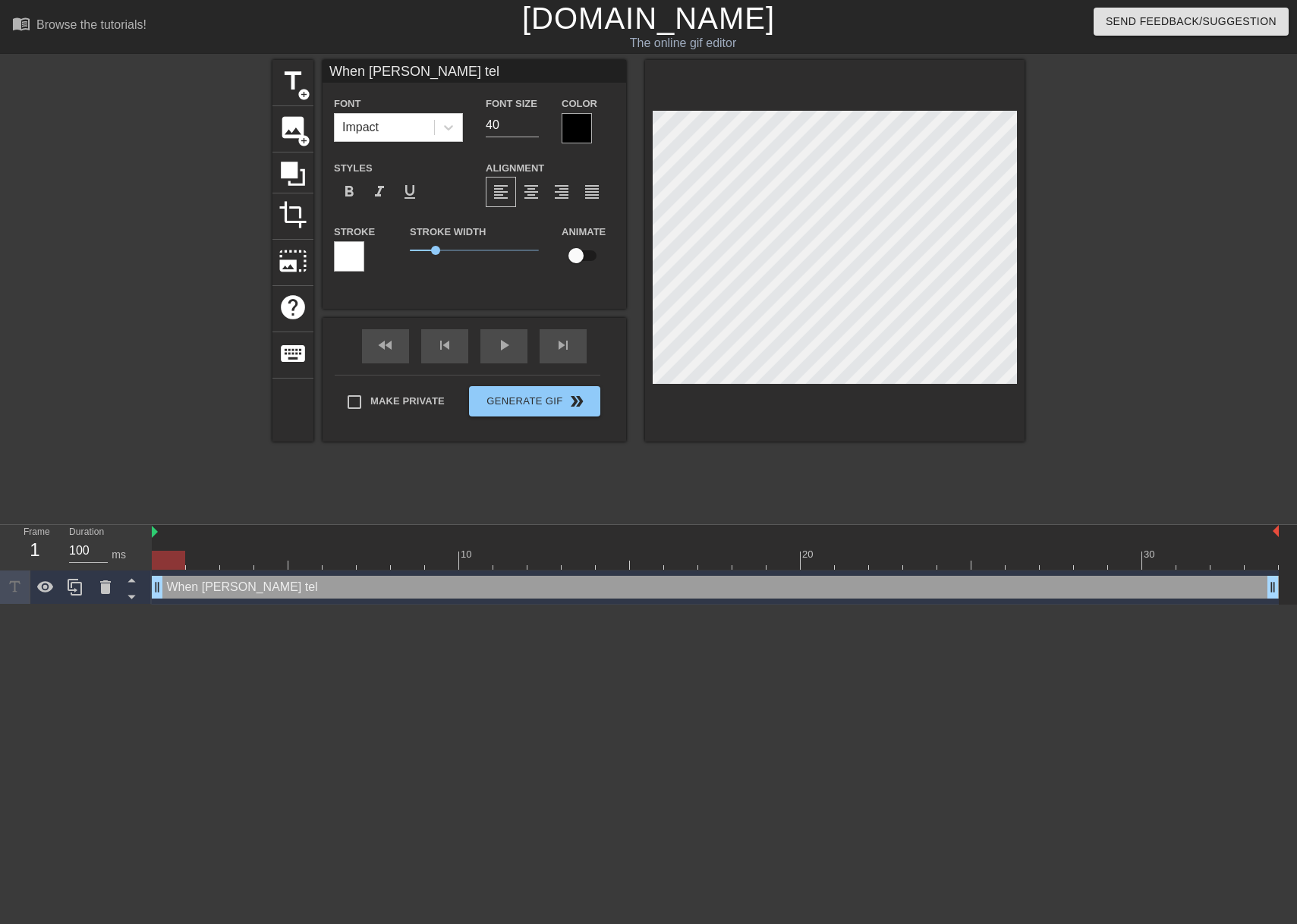
type input "When [PERSON_NAME] tell"
type textarea "When [PERSON_NAME] tell"
type input "When [PERSON_NAME] tells"
type textarea "When [PERSON_NAME] tells"
type input "When [PERSON_NAME] tells"
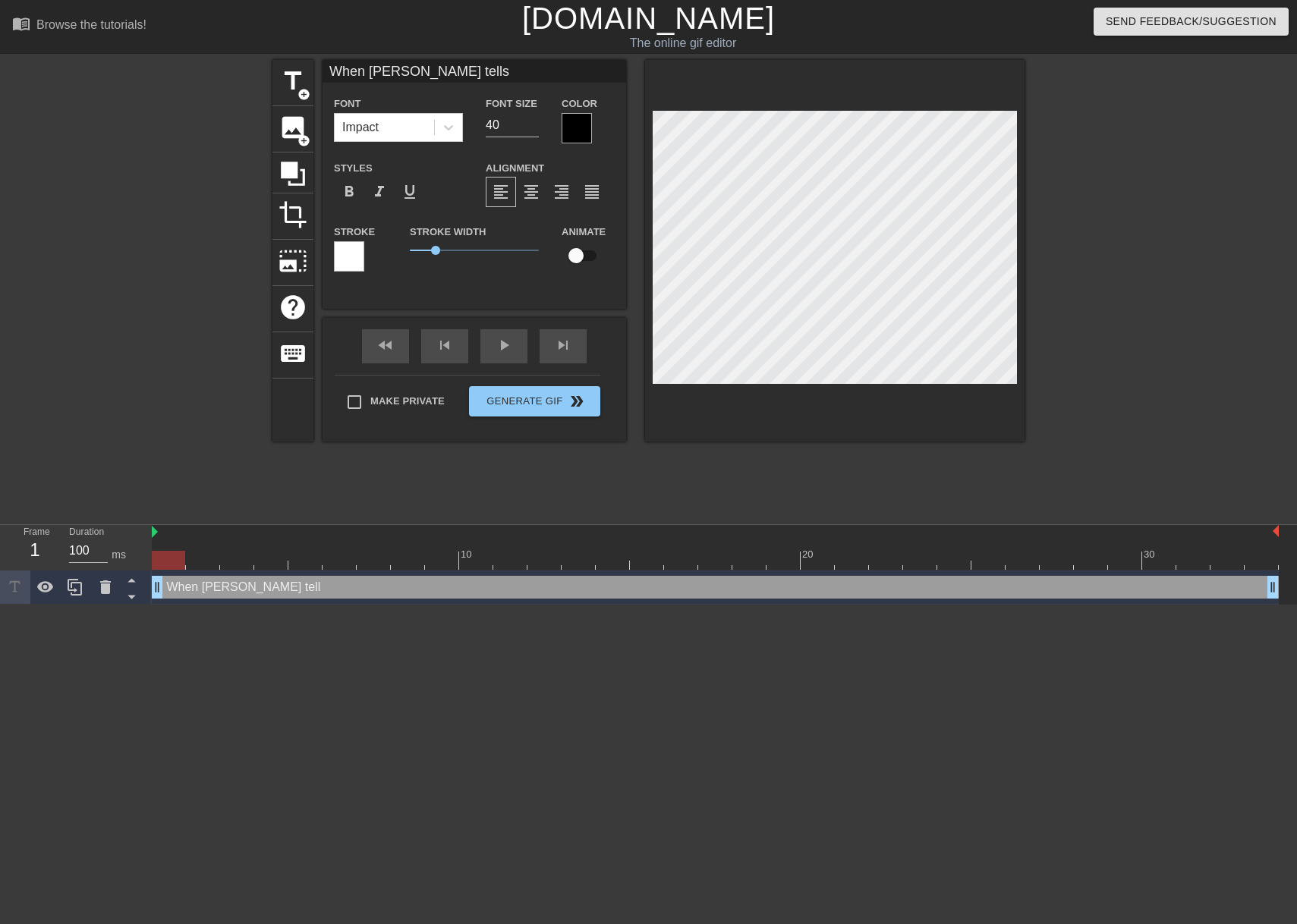
type textarea "When [PERSON_NAME] tells"
type input "When [PERSON_NAME] tells u"
type textarea "When [PERSON_NAME] tells u"
type input "When [PERSON_NAME] tells us"
type textarea "When [PERSON_NAME] tells us"
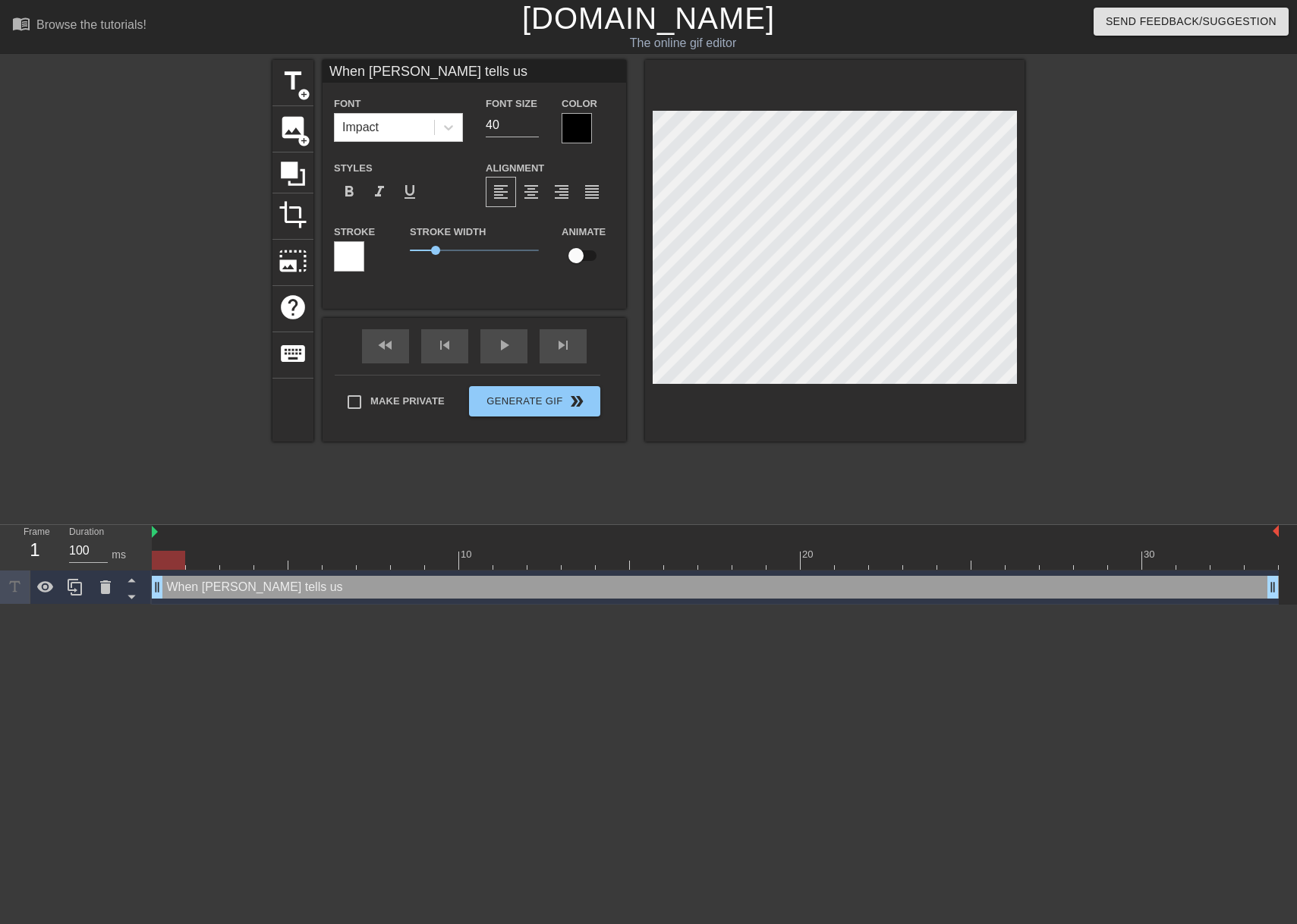
type input "When [PERSON_NAME] tells us"
type textarea "When [PERSON_NAME] tells us"
type input "When [PERSON_NAME] tells us a"
type textarea "When [PERSON_NAME] tells us a"
type input "When [PERSON_NAME] tells us ab"
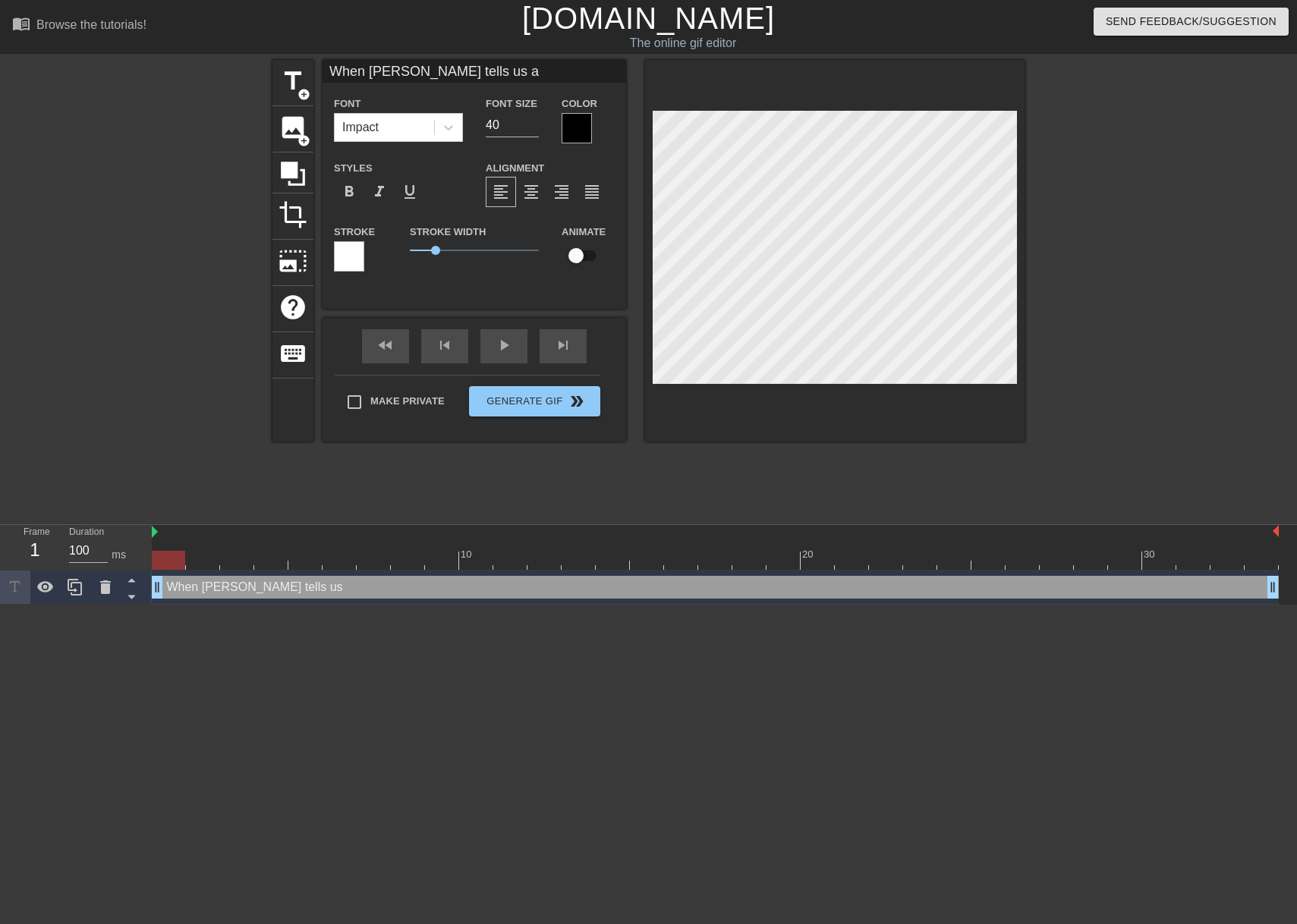
type textarea "When [PERSON_NAME] tells us ab"
type input "When [PERSON_NAME] tells us abo"
type textarea "When [PERSON_NAME] tells us abo"
type input "When [PERSON_NAME] tells us abou"
type textarea "When [PERSON_NAME] tells us abou"
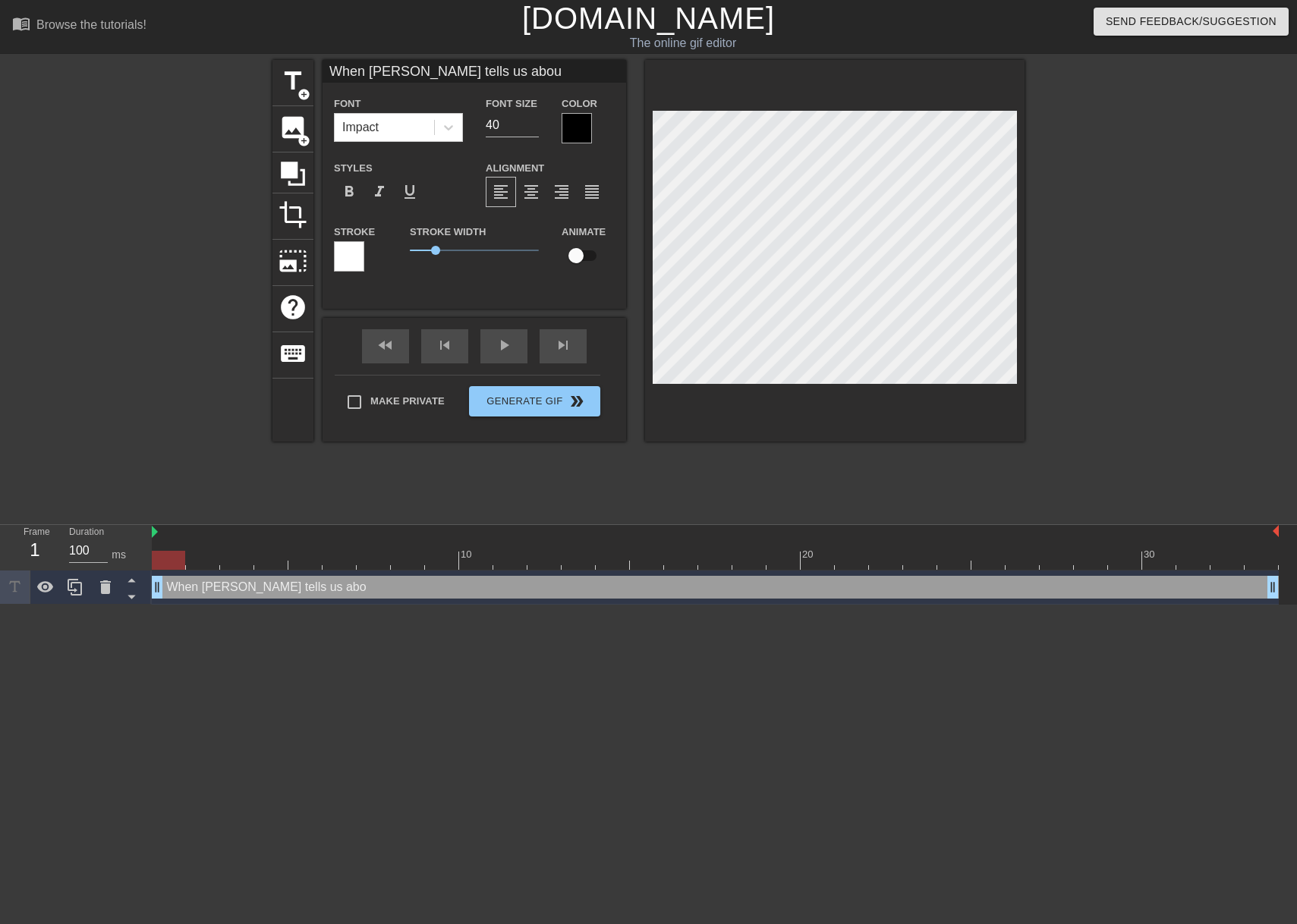
type input "When [PERSON_NAME] tells us about"
type textarea "When [PERSON_NAME] tells us about"
type input "When [PERSON_NAME] tells us about"
type textarea "When [PERSON_NAME] tells us about"
type input "When [PERSON_NAME] tells us about t"
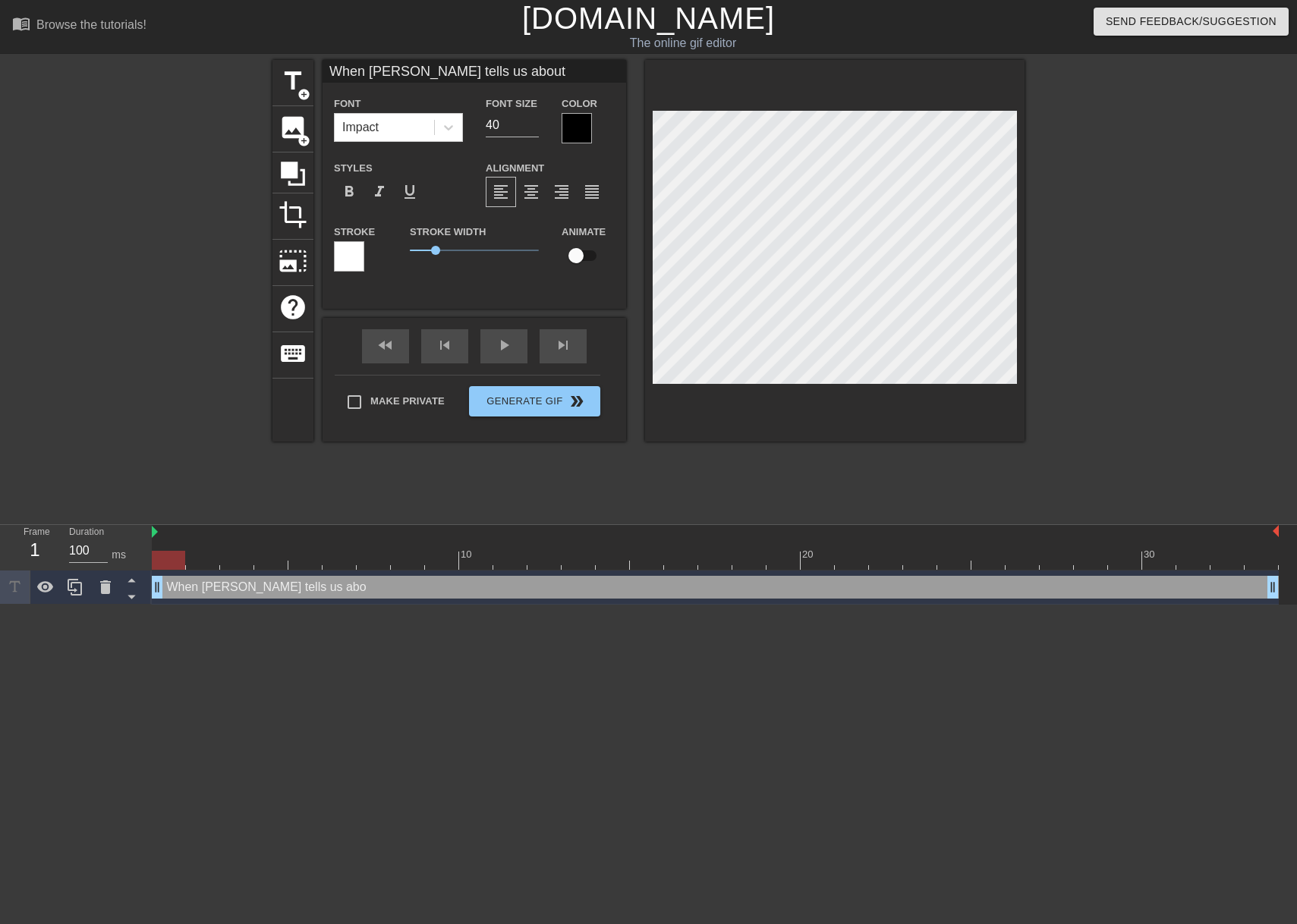
type textarea "When [PERSON_NAME] tells us about t"
type input "When [PERSON_NAME] tells us about th"
type textarea "When [PERSON_NAME] tells us about th"
type input "When [PERSON_NAME] tells us about the"
type textarea "When [PERSON_NAME] tells us about the"
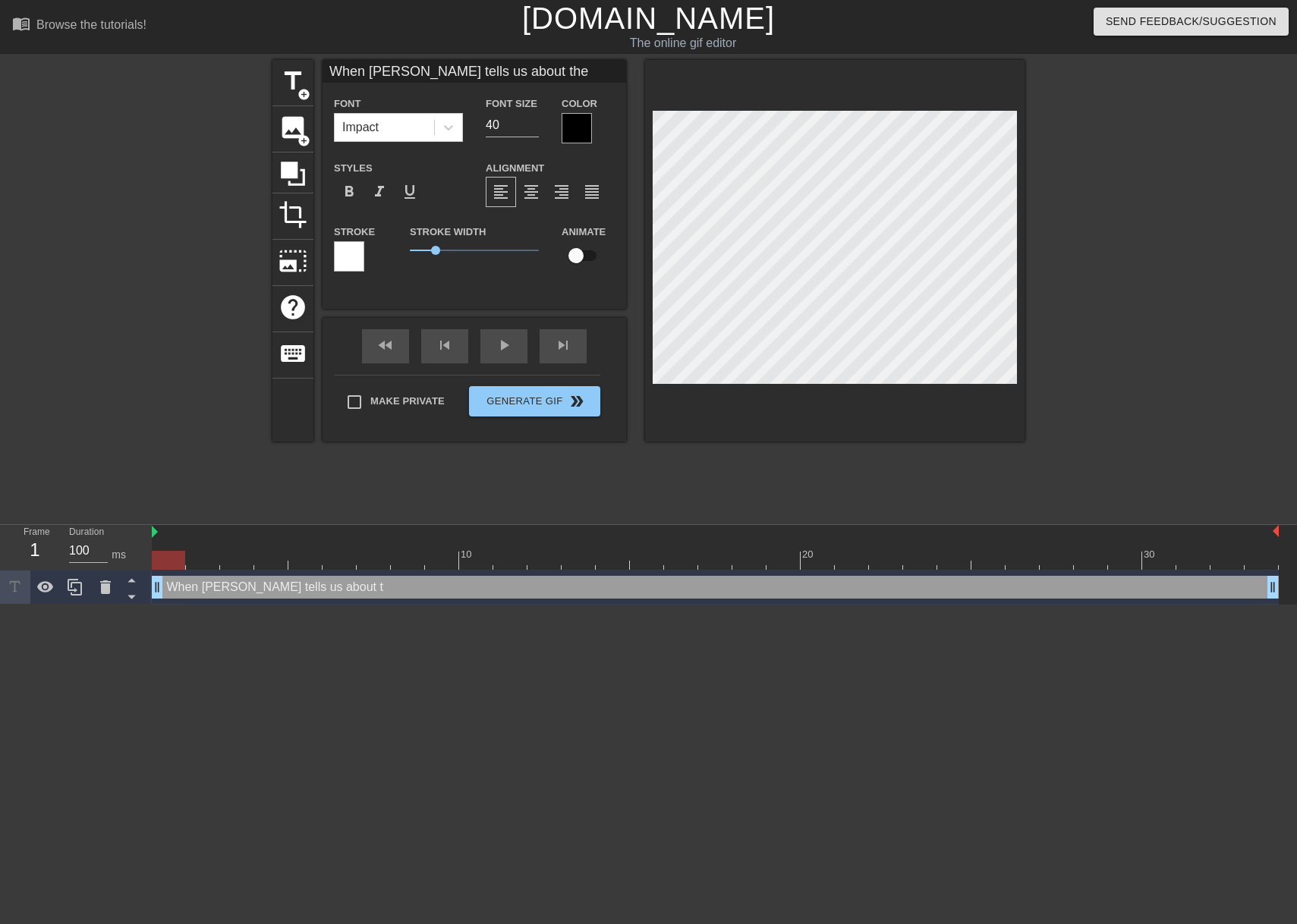
type input "When [PERSON_NAME] tells us about the"
type textarea "When [PERSON_NAME] tells us about the"
type input "When [PERSON_NAME] tells us about the b"
type textarea "When [PERSON_NAME] tells us about the b"
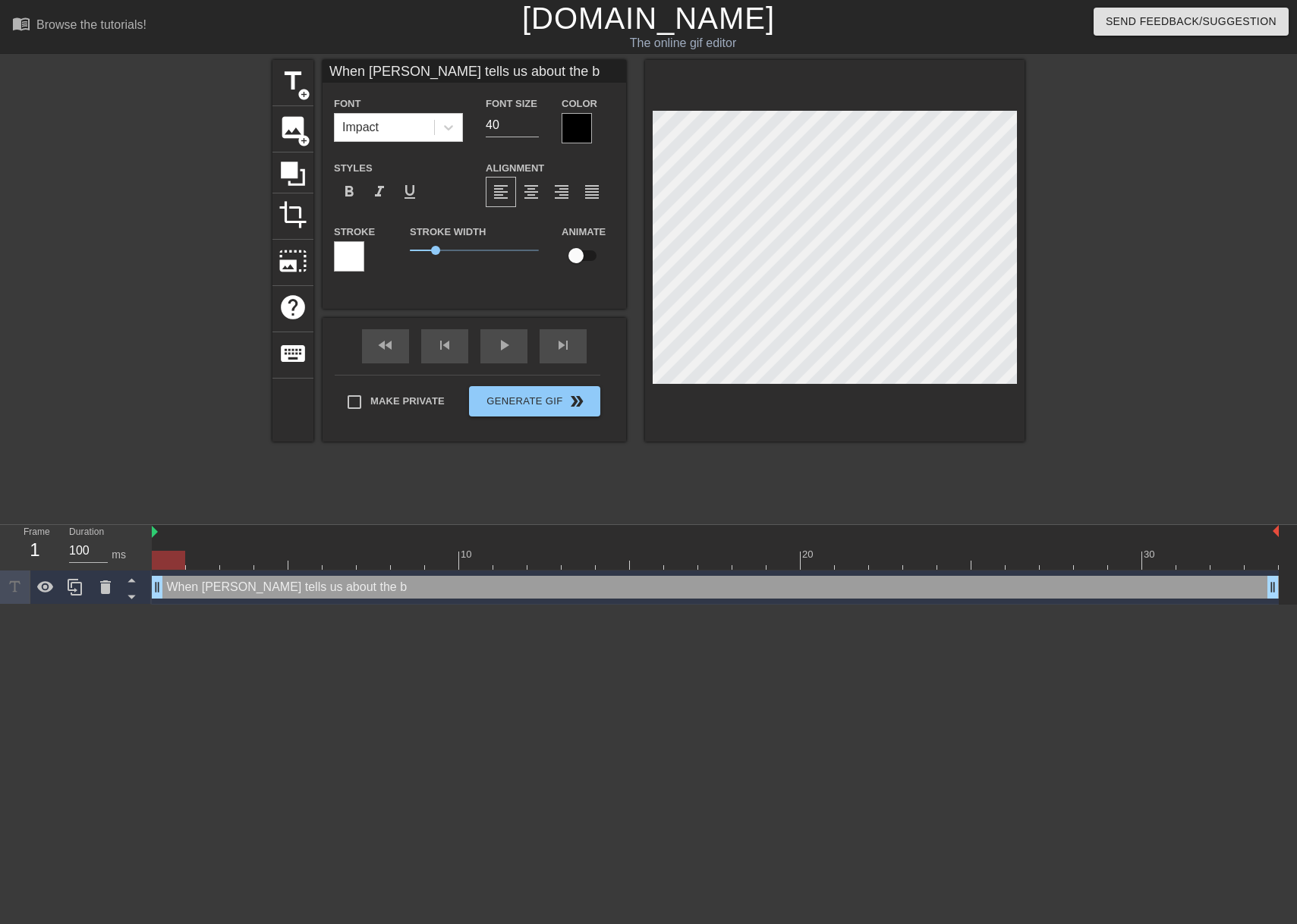
type input "When [PERSON_NAME] tells us about the bu"
type textarea "When [PERSON_NAME] tells us about the bu"
type input "When [PERSON_NAME] tells us about the bud"
type textarea "When [PERSON_NAME] tells us about the bud"
type input "When [PERSON_NAME] tells us about the [PERSON_NAME]"
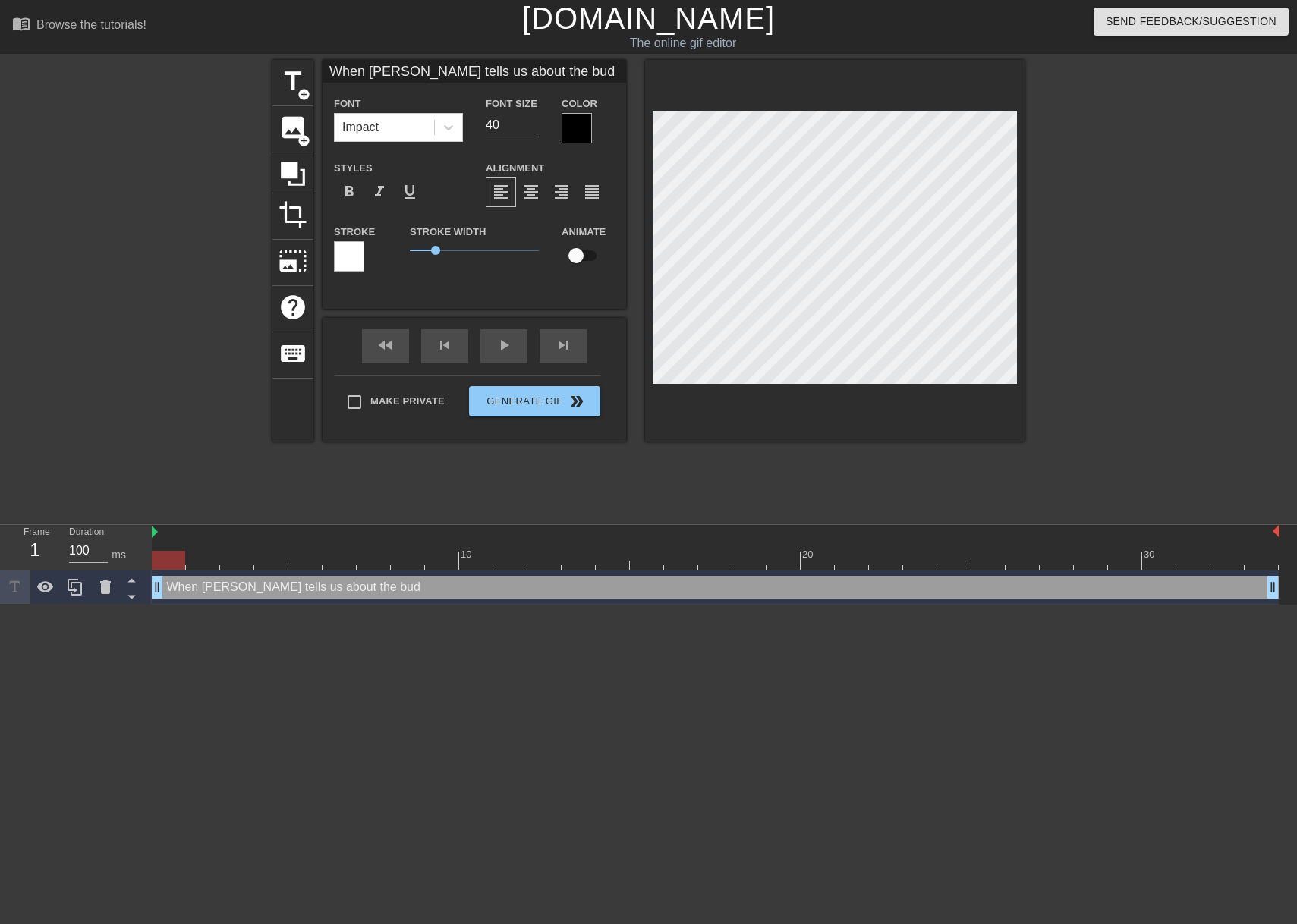
type textarea "When [PERSON_NAME] tells us about the [PERSON_NAME]"
type input "When [PERSON_NAME] tells us about the buddy"
type textarea "When [PERSON_NAME] tells us about the buddy"
type input "When [PERSON_NAME] tells us about the buddy"
type textarea "When [PERSON_NAME] tells us about the buddy"
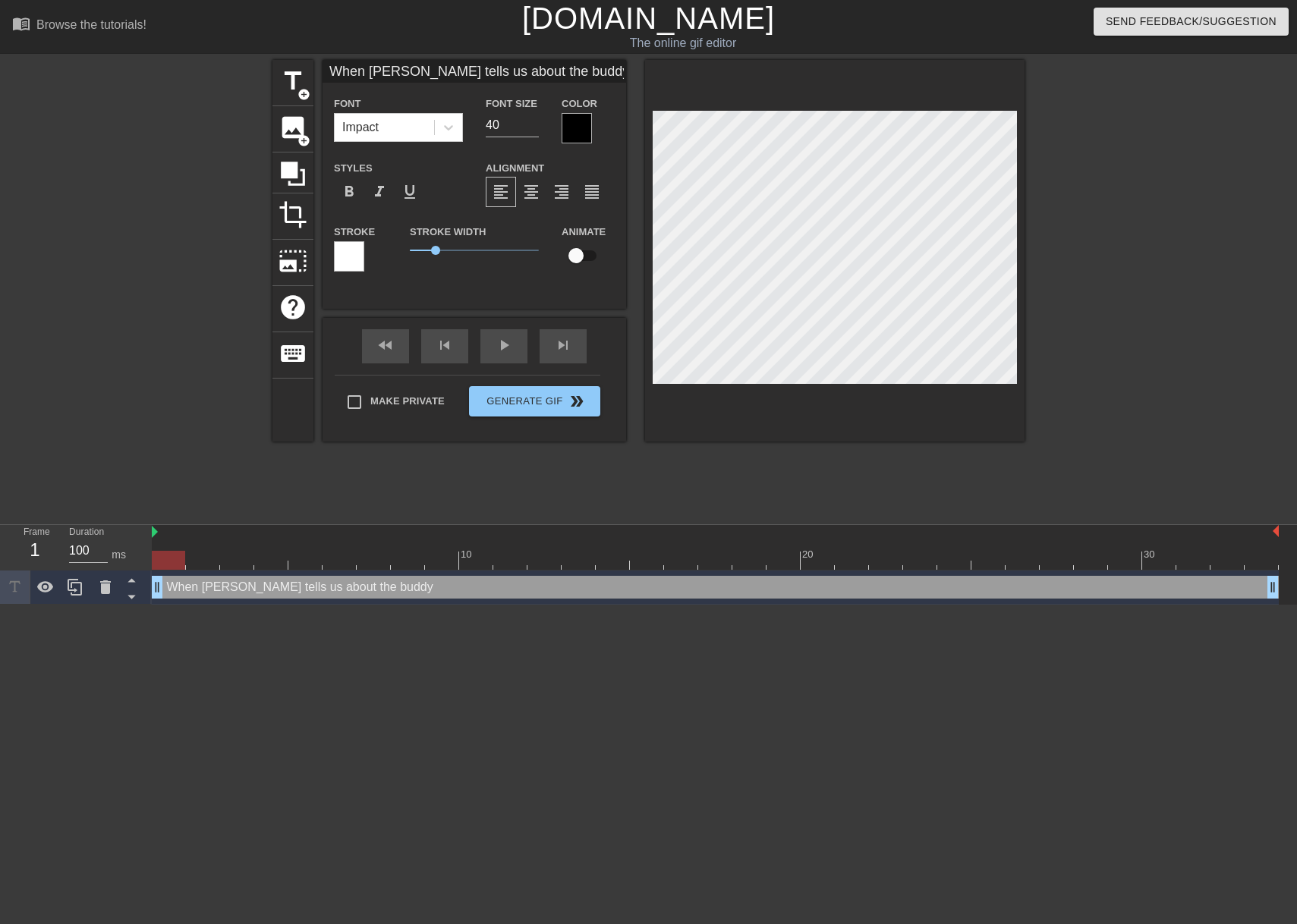
type input "When [PERSON_NAME] tells us about the buddy s"
type textarea "When [PERSON_NAME] tells us about the buddy s"
type input "When [PERSON_NAME] tells us about the [PERSON_NAME]"
type textarea "When [PERSON_NAME] tells us about the [PERSON_NAME]"
type input "When [PERSON_NAME] tells us about the buddy sys"
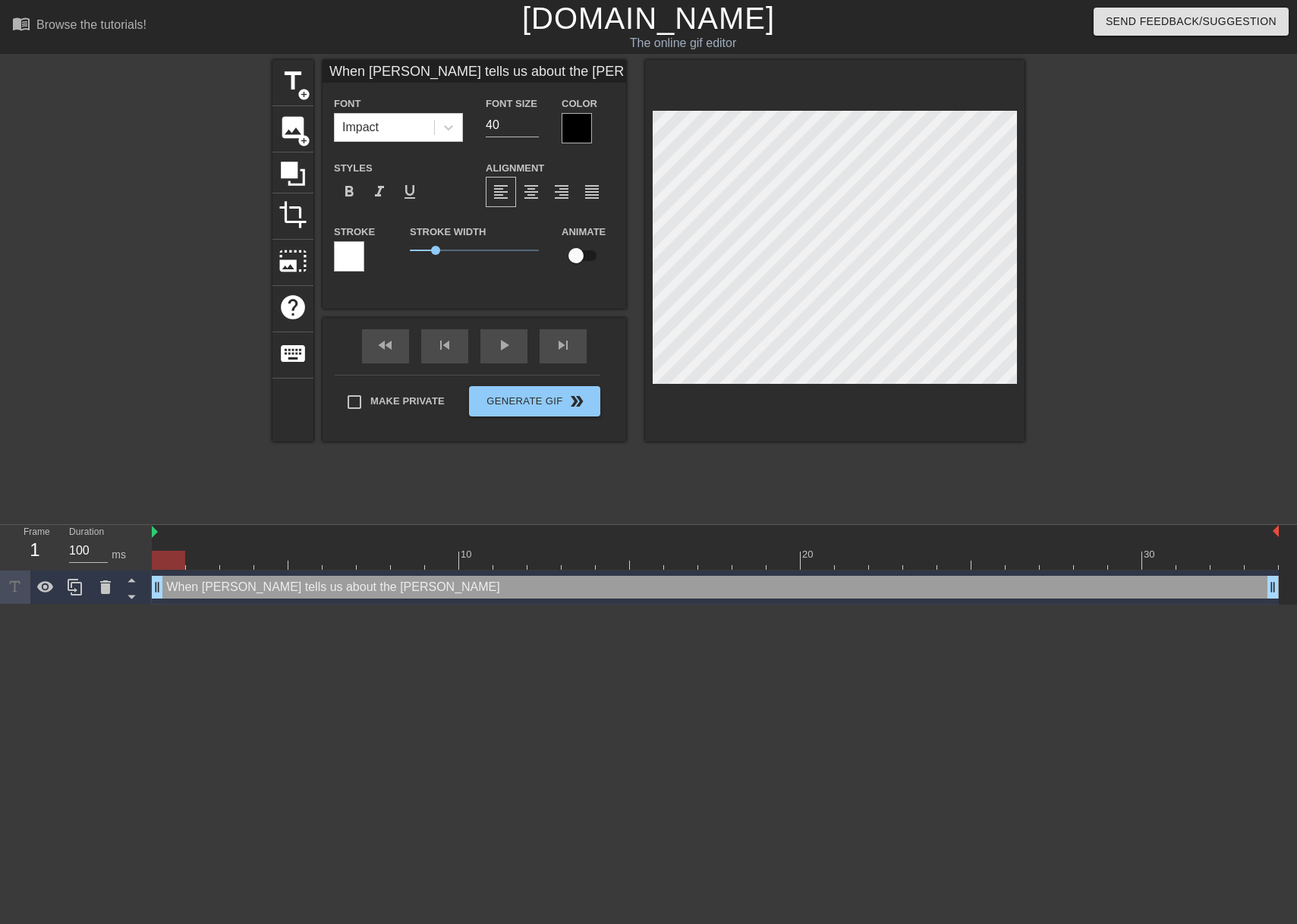
type textarea "When [PERSON_NAME] tells us about the buddy sys"
type input "When [PERSON_NAME] tells us about the buddy syst"
type textarea "When [PERSON_NAME] tells us about the buddy syst"
type input "When [PERSON_NAME] tells us about the buddy syste"
type textarea "When [PERSON_NAME] tells us about the buddy syste"
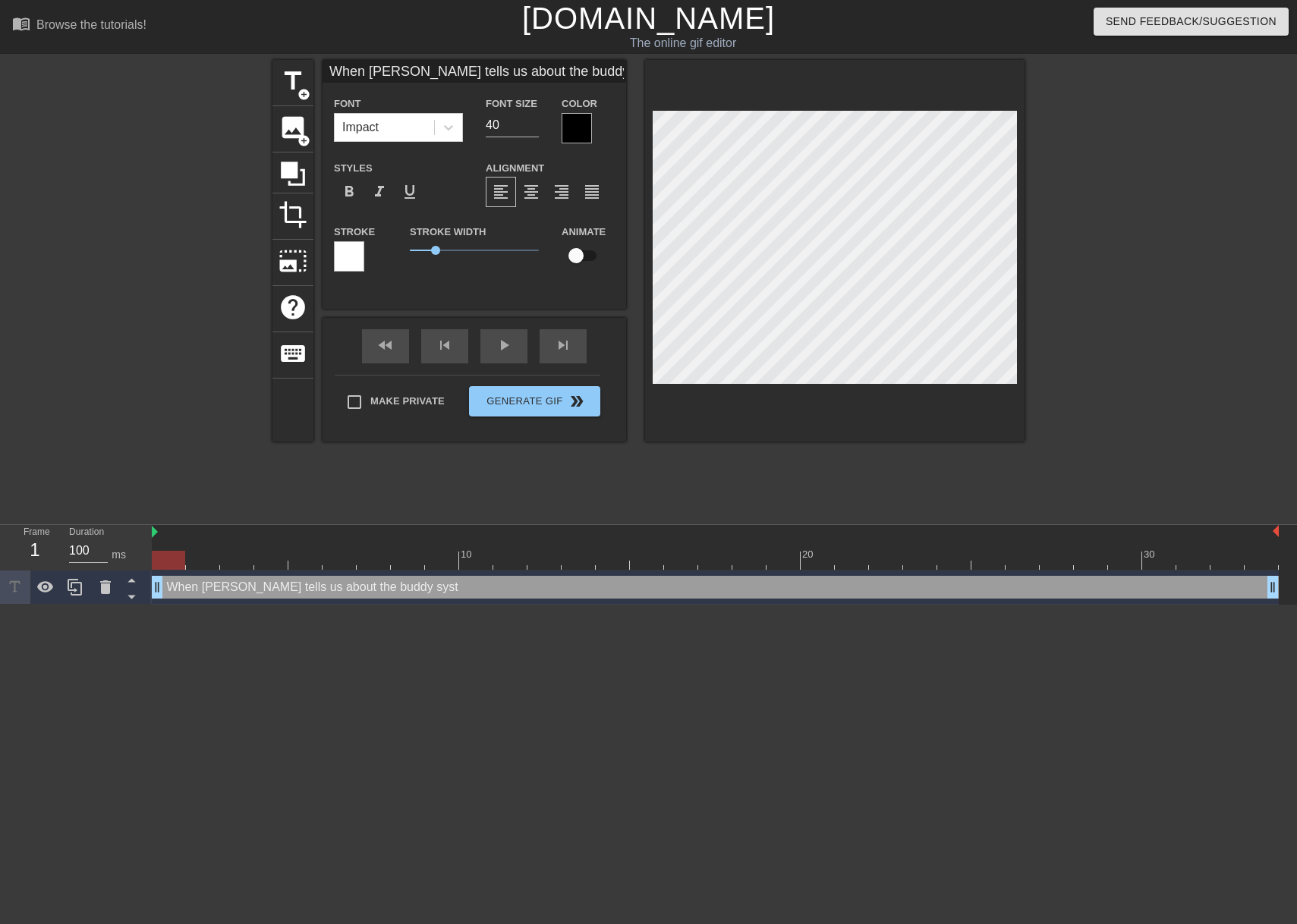
type input "When [PERSON_NAME] tells us about the [DEMOGRAPHIC_DATA] system"
type textarea "When [PERSON_NAME] tells us about the [DEMOGRAPHIC_DATA] system"
click at [535, 129] on input "39" at bounding box center [512, 125] width 53 height 24
click at [535, 129] on input "38" at bounding box center [512, 125] width 53 height 24
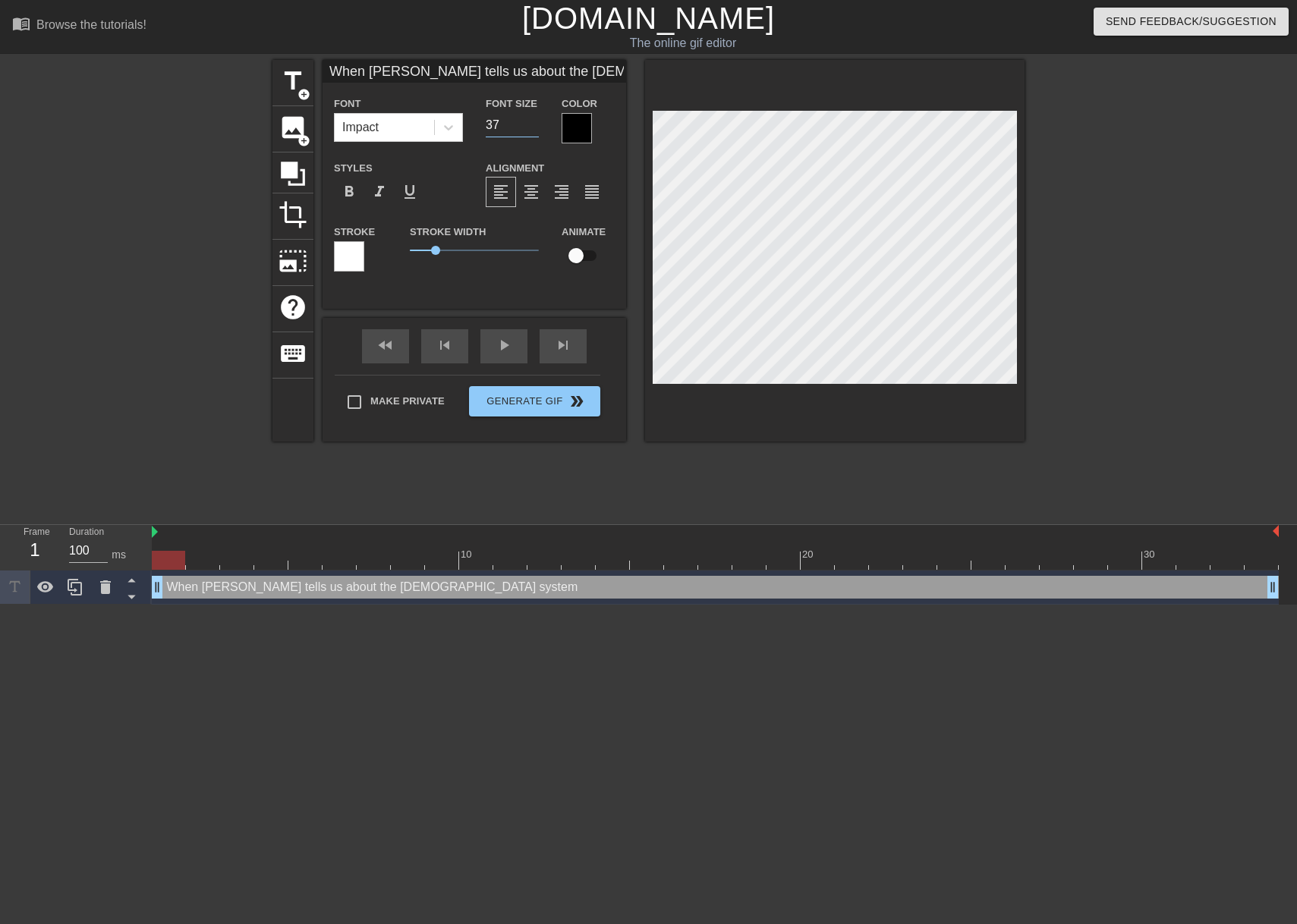
click at [535, 129] on input "37" at bounding box center [512, 125] width 53 height 24
click at [535, 129] on input "36" at bounding box center [512, 125] width 53 height 24
click at [535, 129] on input "35" at bounding box center [512, 125] width 53 height 24
click at [535, 129] on input "34" at bounding box center [512, 125] width 53 height 24
click at [535, 129] on input "33" at bounding box center [512, 125] width 53 height 24
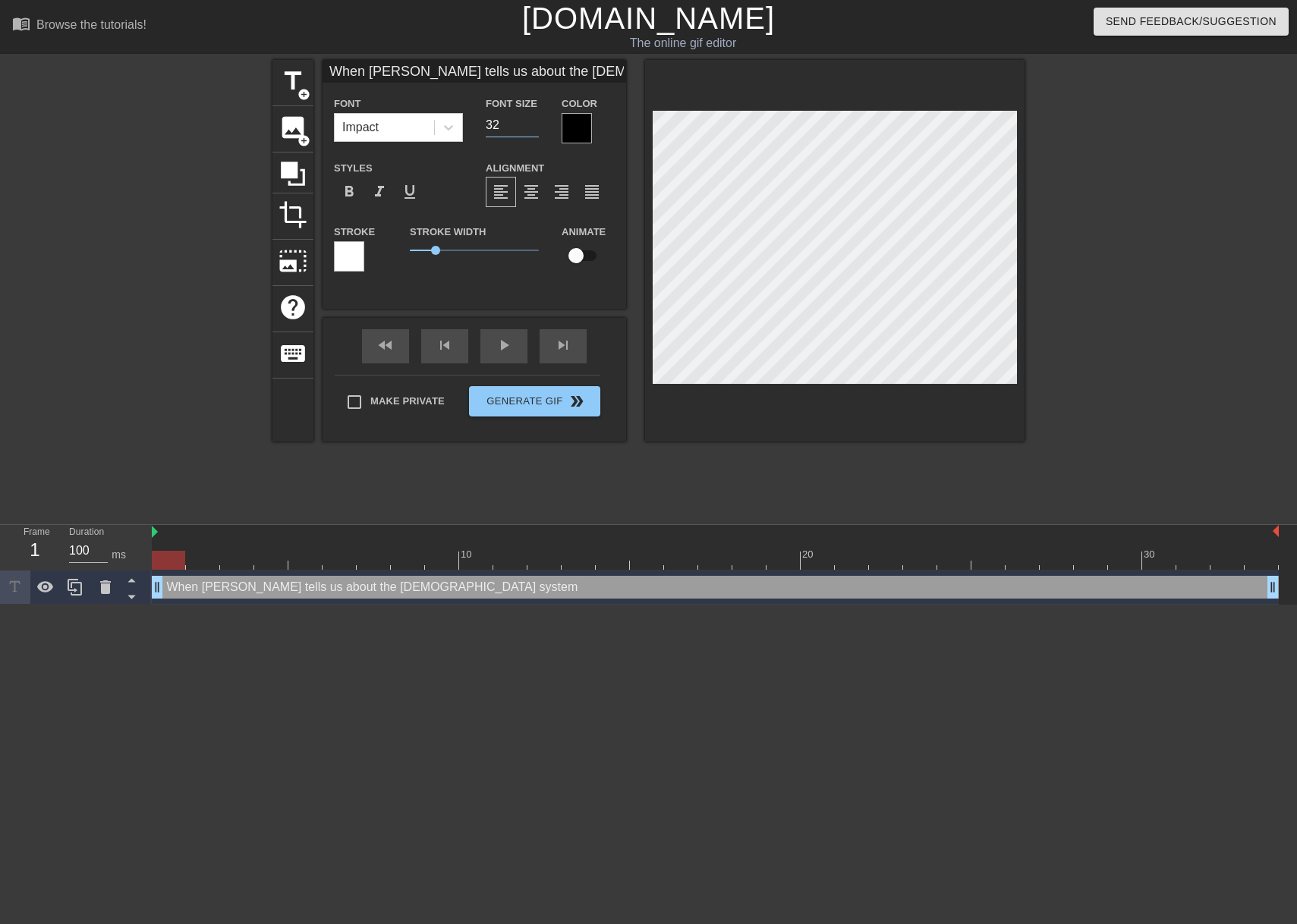
click at [535, 129] on input "32" at bounding box center [512, 125] width 53 height 24
click at [535, 129] on input "31" at bounding box center [512, 125] width 53 height 24
click at [535, 129] on input "30" at bounding box center [512, 125] width 53 height 24
click at [535, 129] on input "29" at bounding box center [512, 125] width 53 height 24
click at [535, 129] on input "28" at bounding box center [512, 125] width 53 height 24
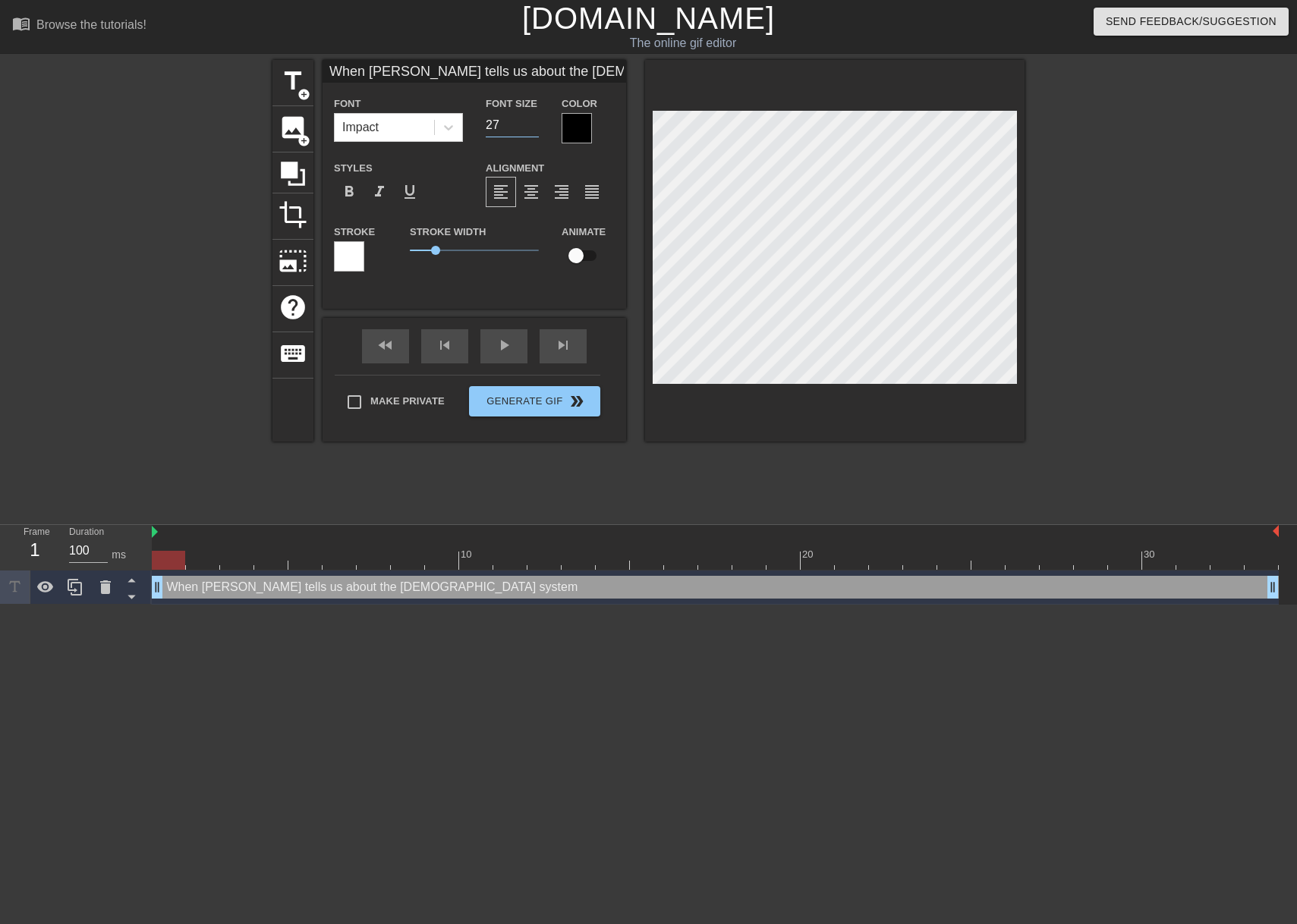
click at [535, 129] on input "27" at bounding box center [512, 125] width 53 height 24
click at [535, 129] on input "26" at bounding box center [512, 125] width 53 height 24
type input "25"
click at [535, 129] on input "25" at bounding box center [512, 125] width 53 height 24
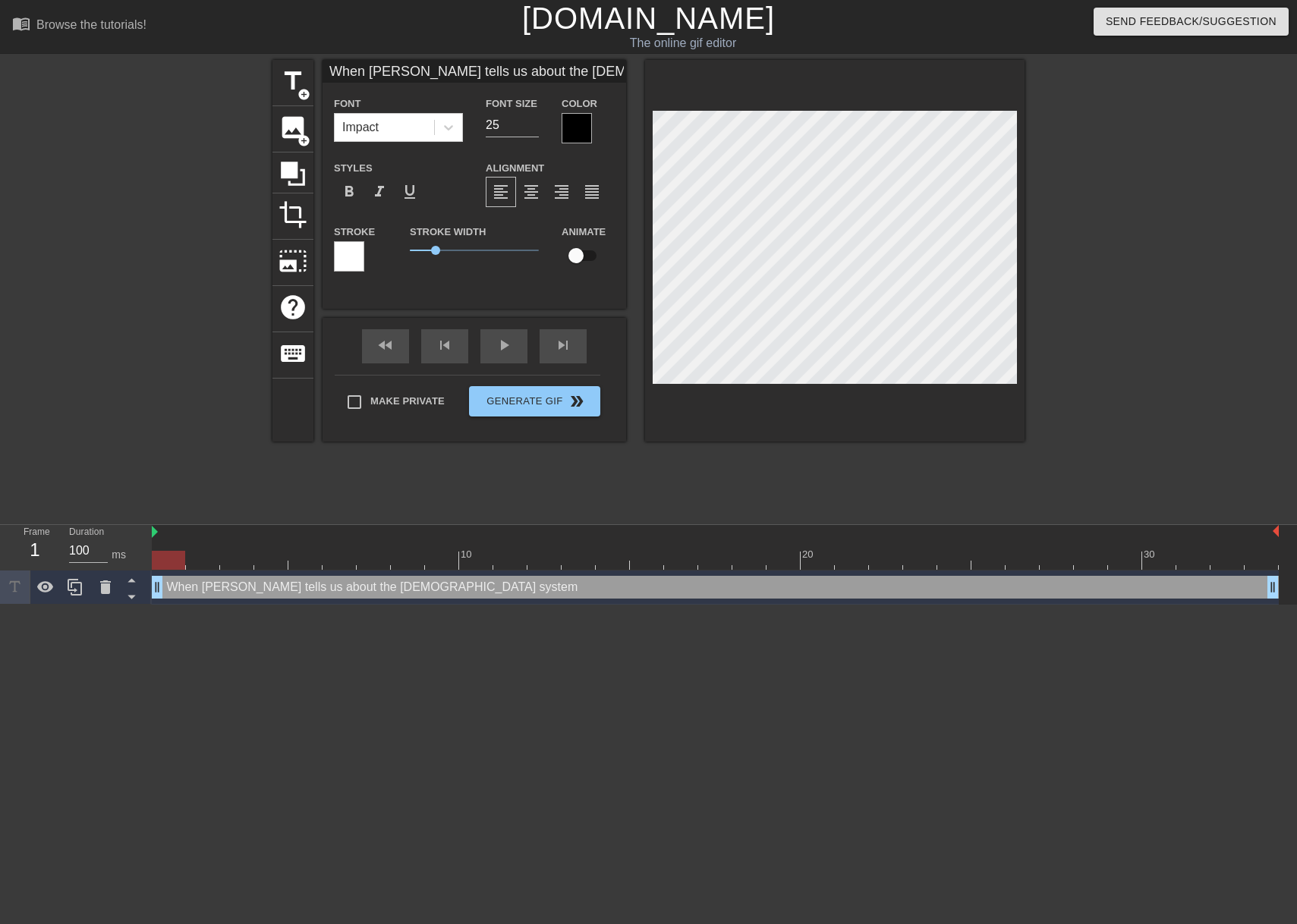
click at [678, 108] on div at bounding box center [834, 251] width 380 height 382
click at [539, 461] on div "title add_circle image add_circle crop photo_size_select_large help keyboard Wh…" at bounding box center [648, 287] width 752 height 455
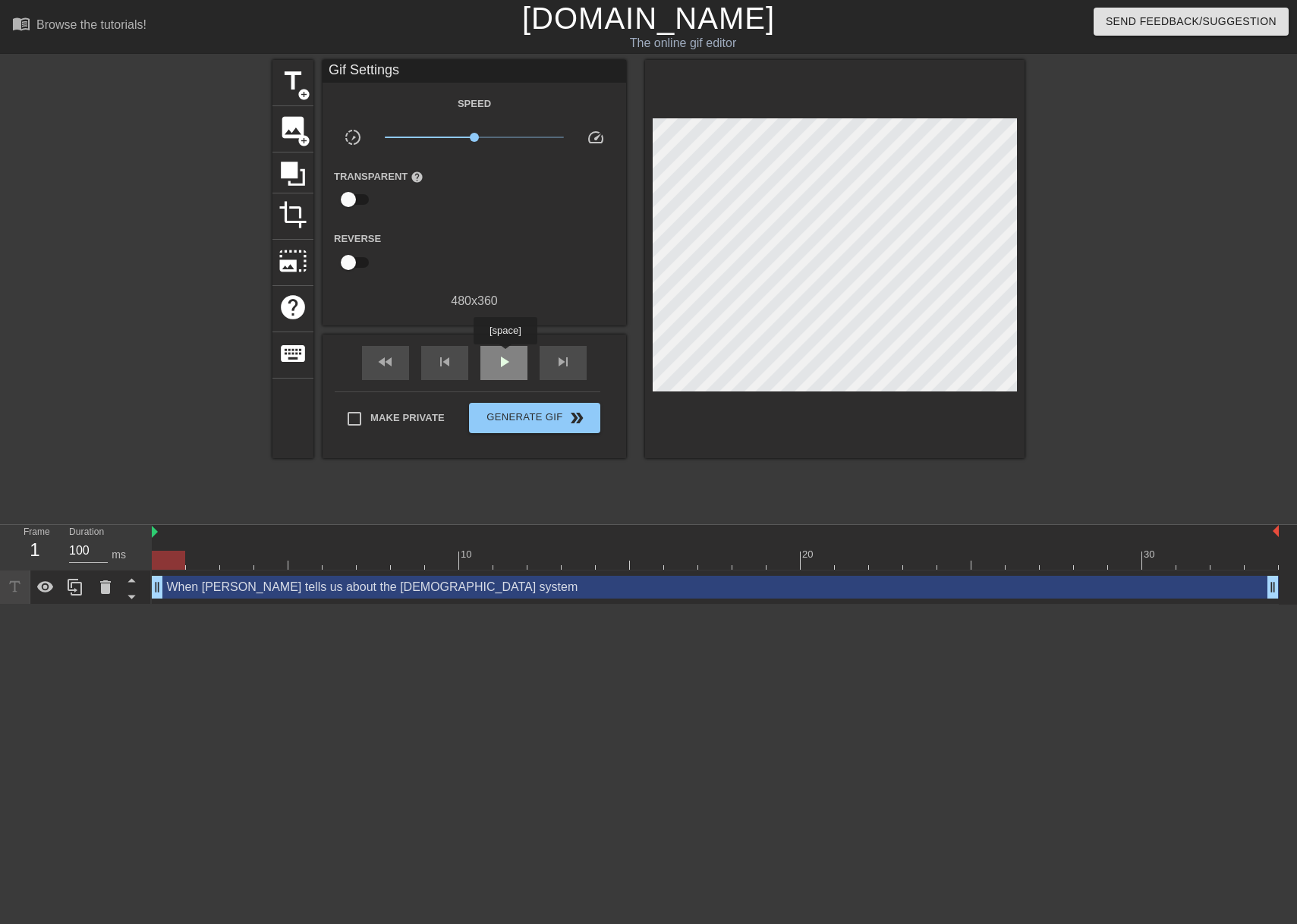
click at [507, 355] on span "play_arrow" at bounding box center [504, 361] width 18 height 18
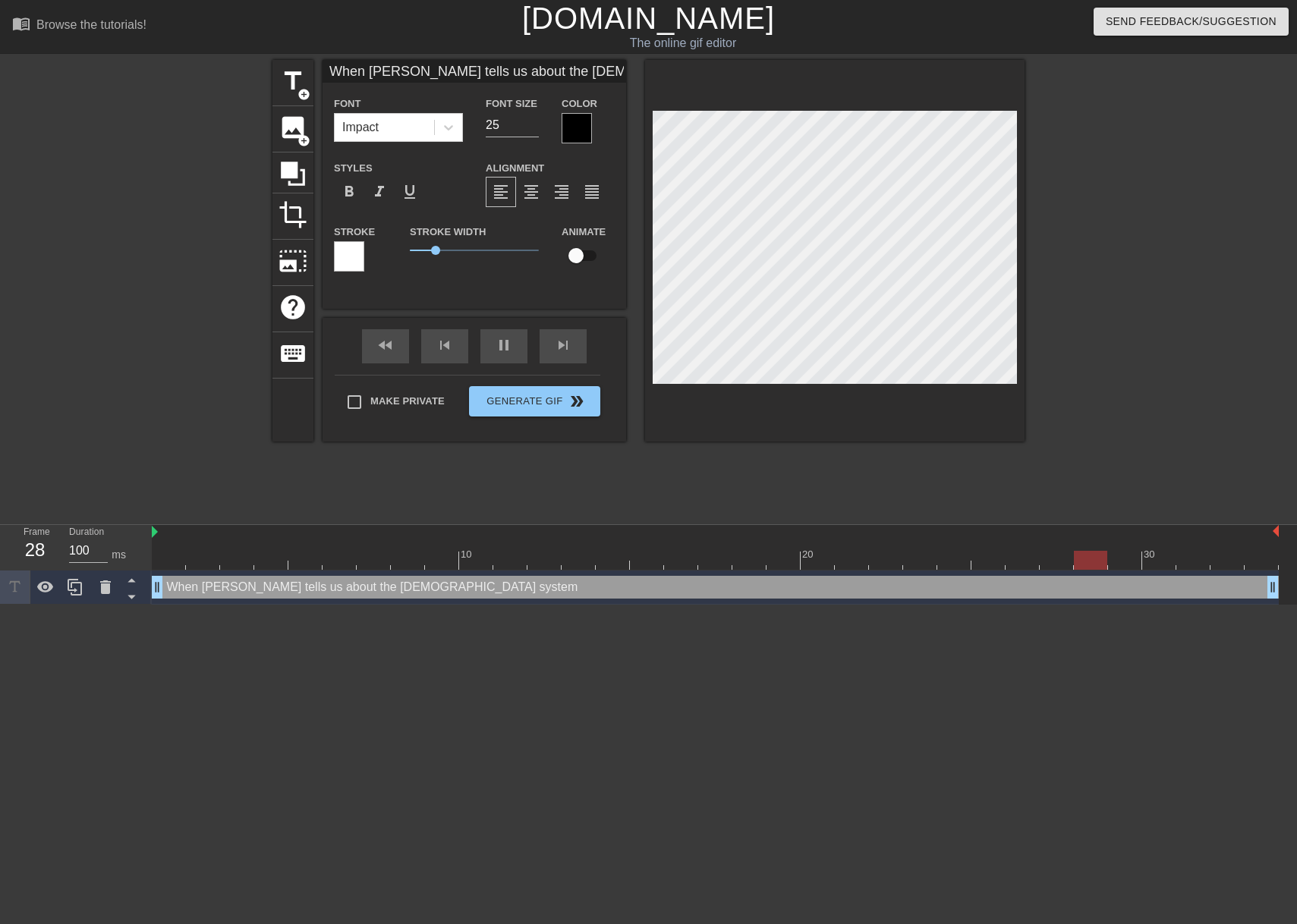
click at [588, 132] on div at bounding box center [576, 128] width 30 height 30
click at [443, 125] on icon at bounding box center [448, 127] width 15 height 15
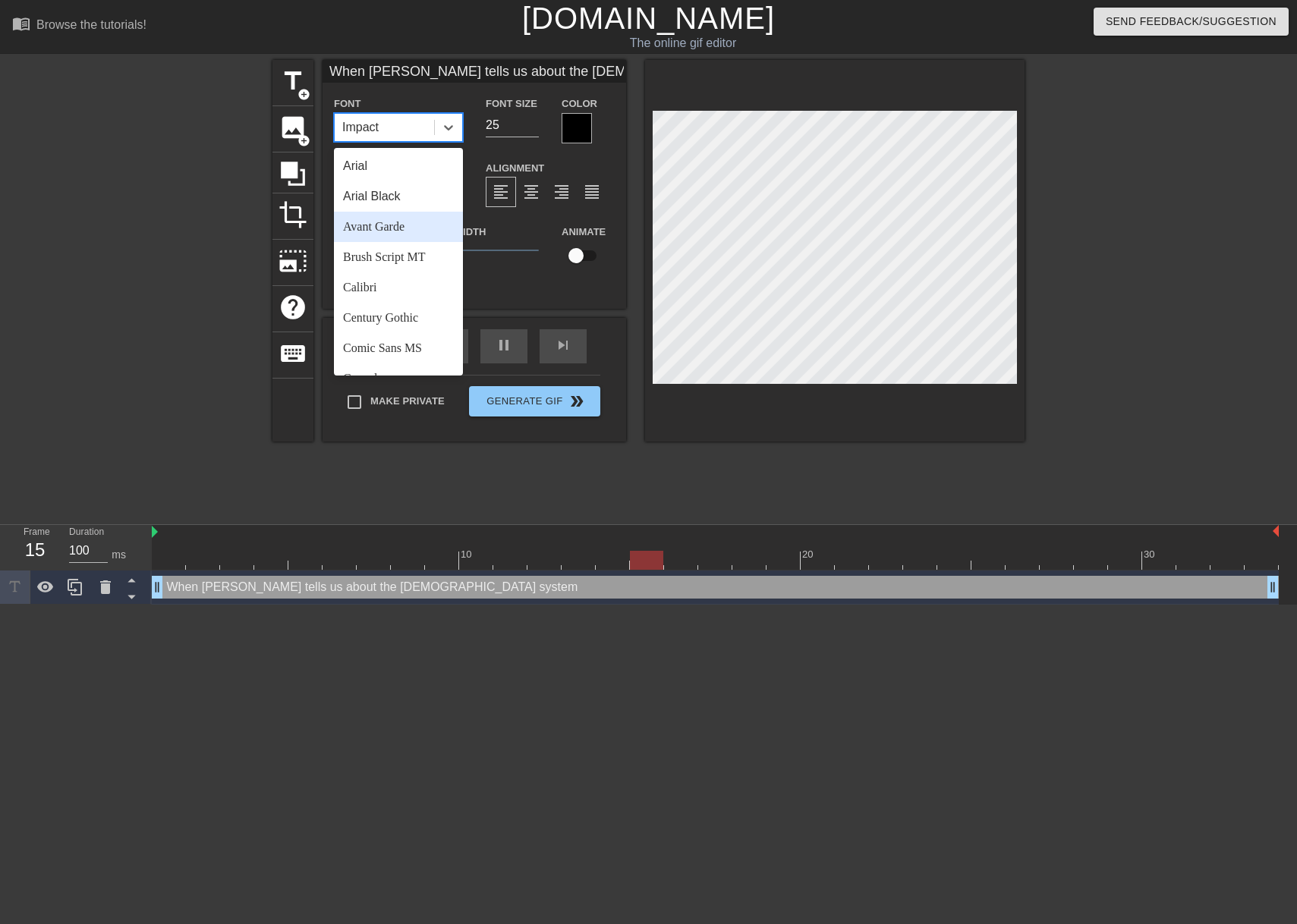
click at [408, 219] on div "Avant Garde" at bounding box center [398, 227] width 129 height 30
click at [452, 129] on icon at bounding box center [448, 127] width 15 height 15
click at [399, 281] on div "Calibri" at bounding box center [398, 287] width 129 height 30
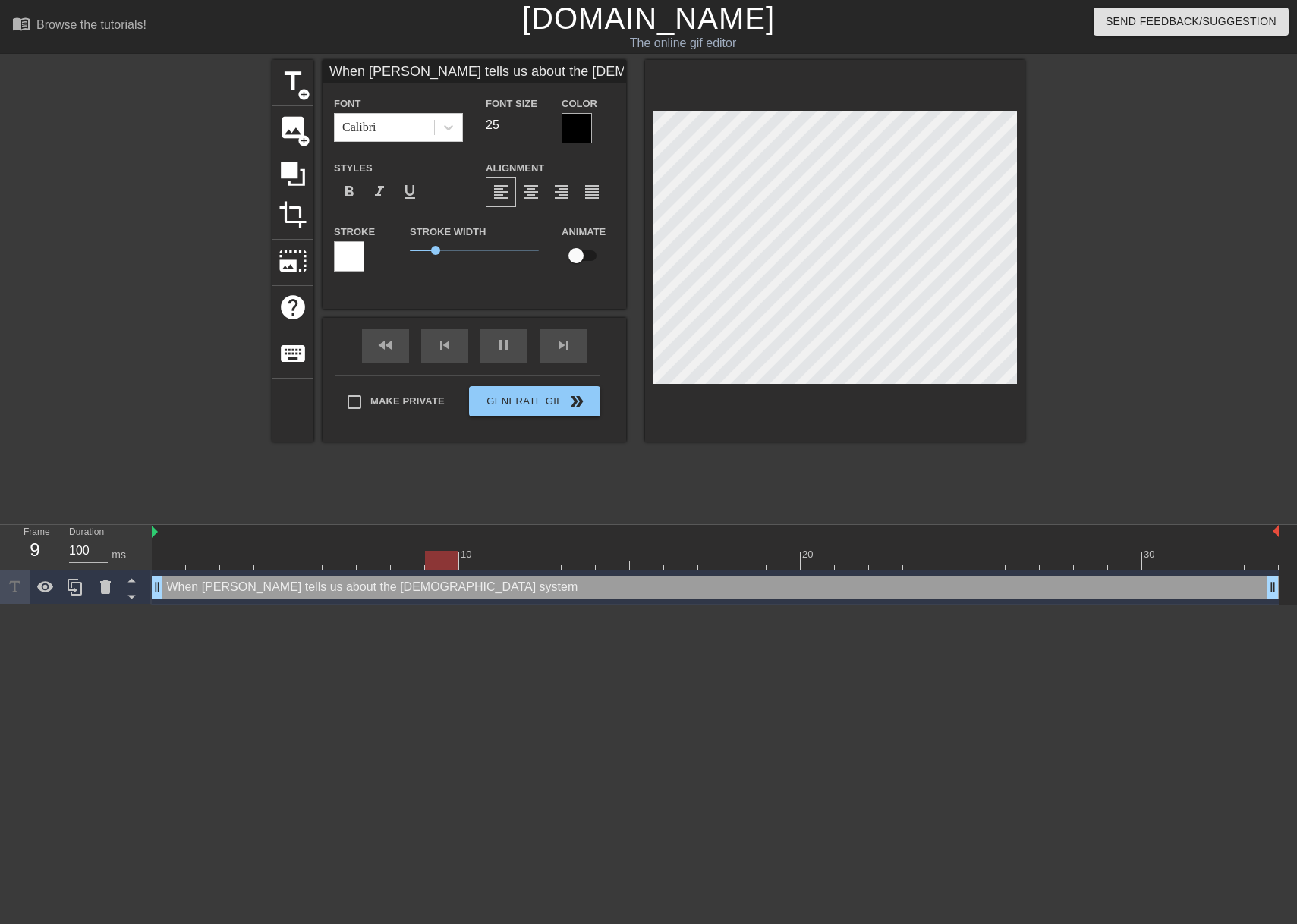
scroll to position [2, 10]
click at [514, 122] on input "25" at bounding box center [512, 125] width 53 height 24
click at [531, 128] on input "24" at bounding box center [512, 125] width 53 height 24
click at [531, 128] on input "23" at bounding box center [512, 125] width 53 height 24
click at [531, 128] on input "22" at bounding box center [512, 125] width 53 height 24
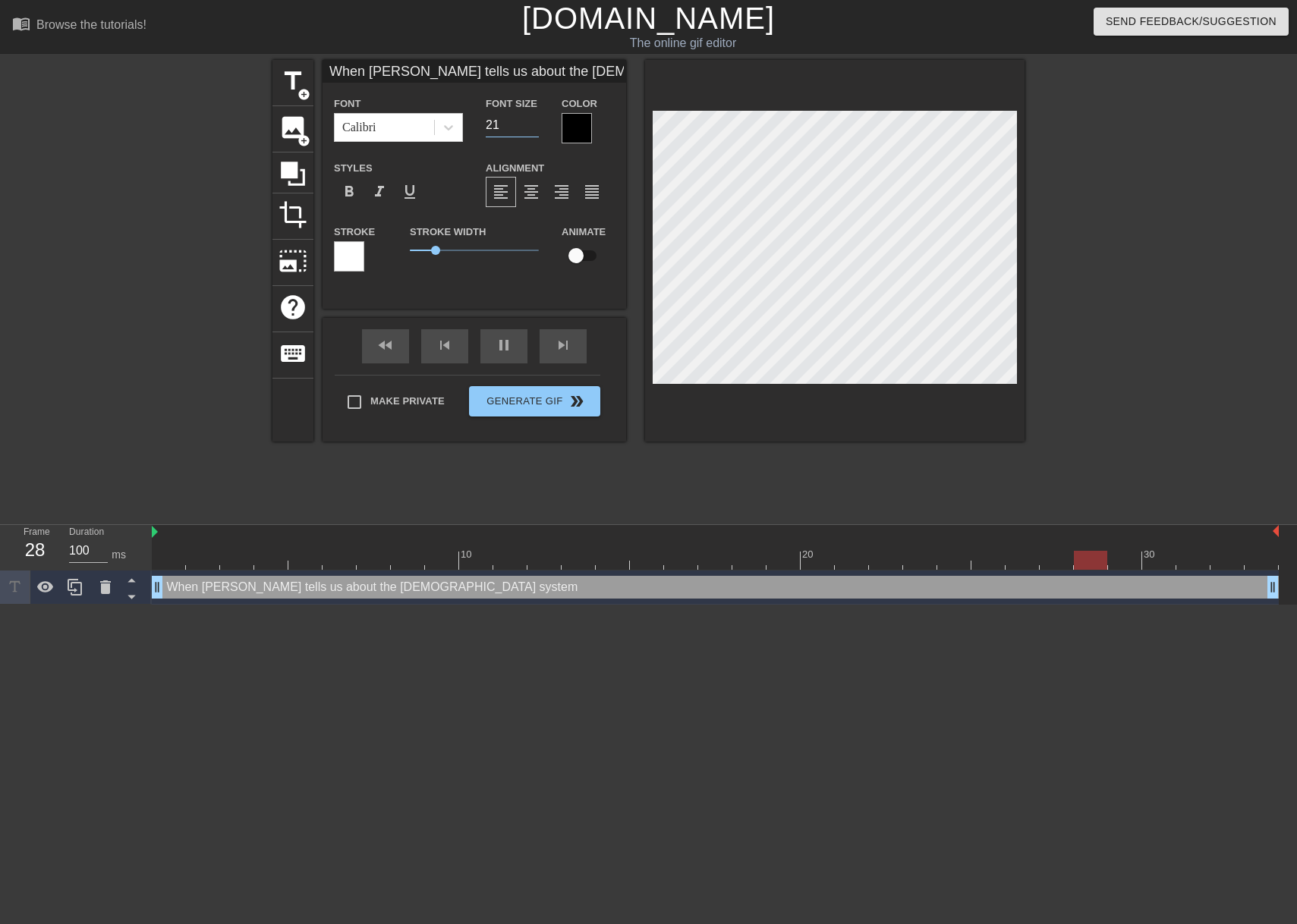
click at [531, 128] on input "21" at bounding box center [512, 125] width 53 height 24
click at [531, 128] on input "20" at bounding box center [512, 125] width 53 height 24
click at [535, 122] on input "21" at bounding box center [512, 125] width 53 height 24
type input "22"
click at [535, 122] on input "22" at bounding box center [512, 125] width 53 height 24
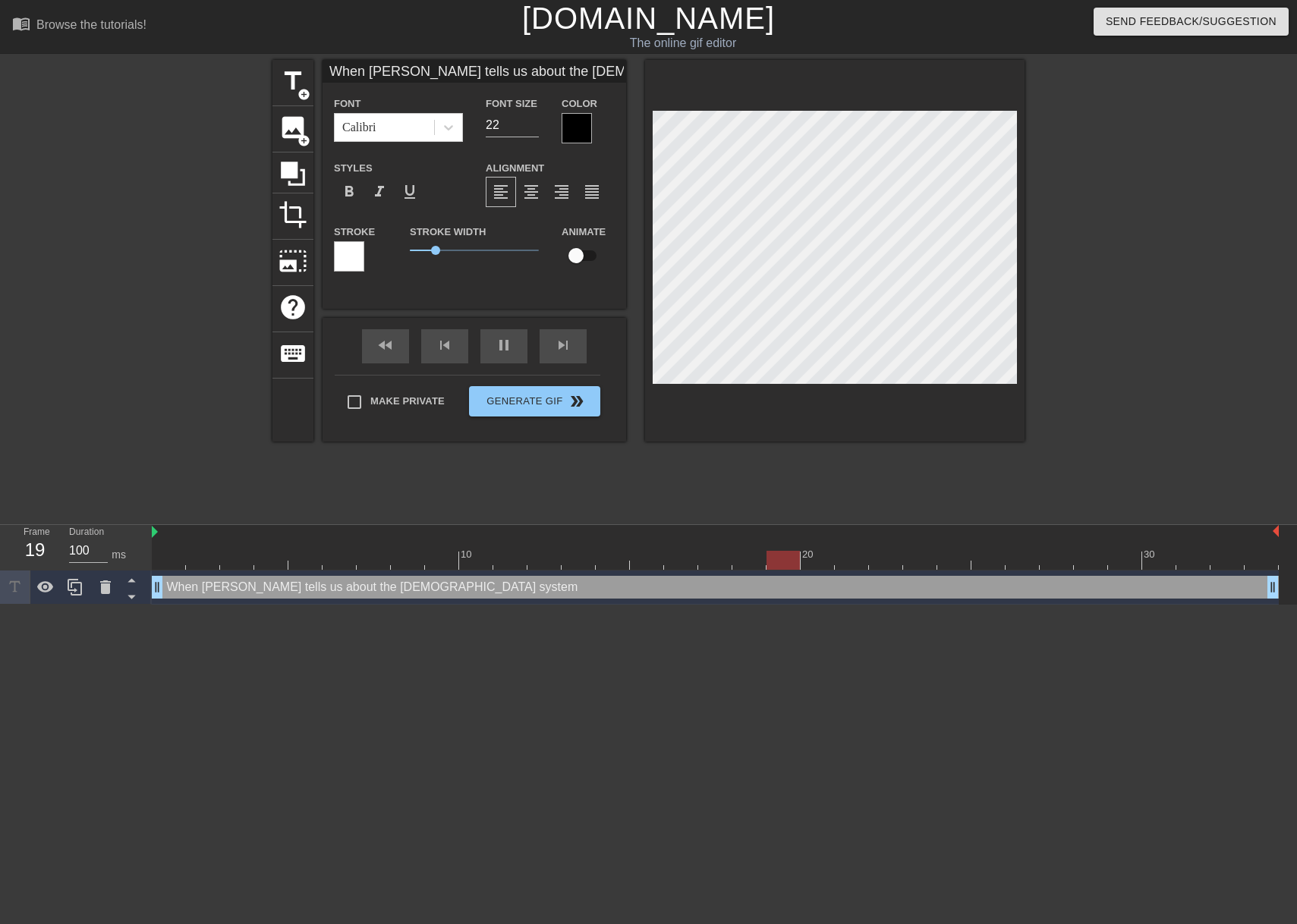
scroll to position [2, 8]
drag, startPoint x: 459, startPoint y: 131, endPoint x: 452, endPoint y: 135, distance: 8.1
click at [459, 131] on div at bounding box center [448, 127] width 27 height 27
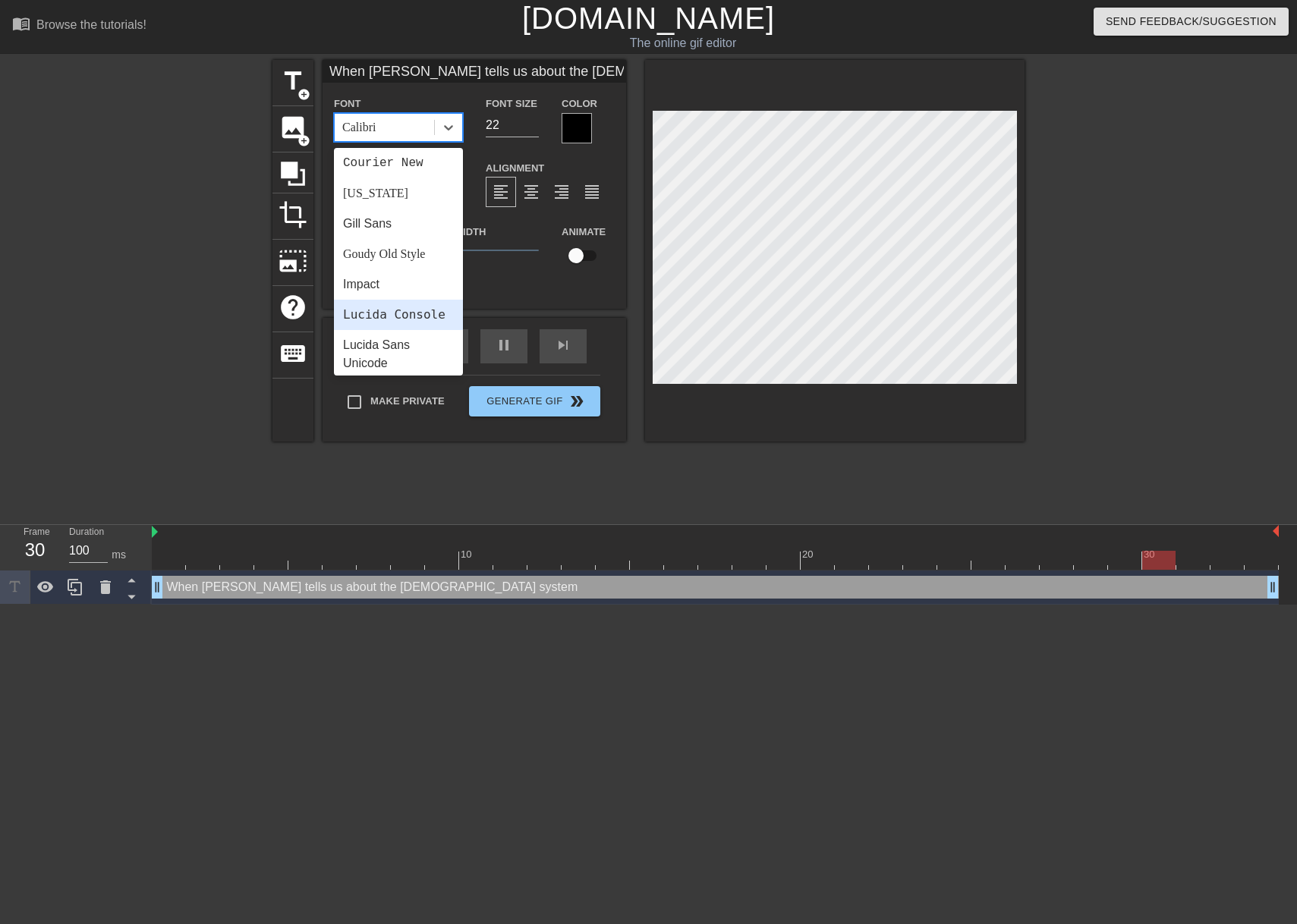
scroll to position [264, 0]
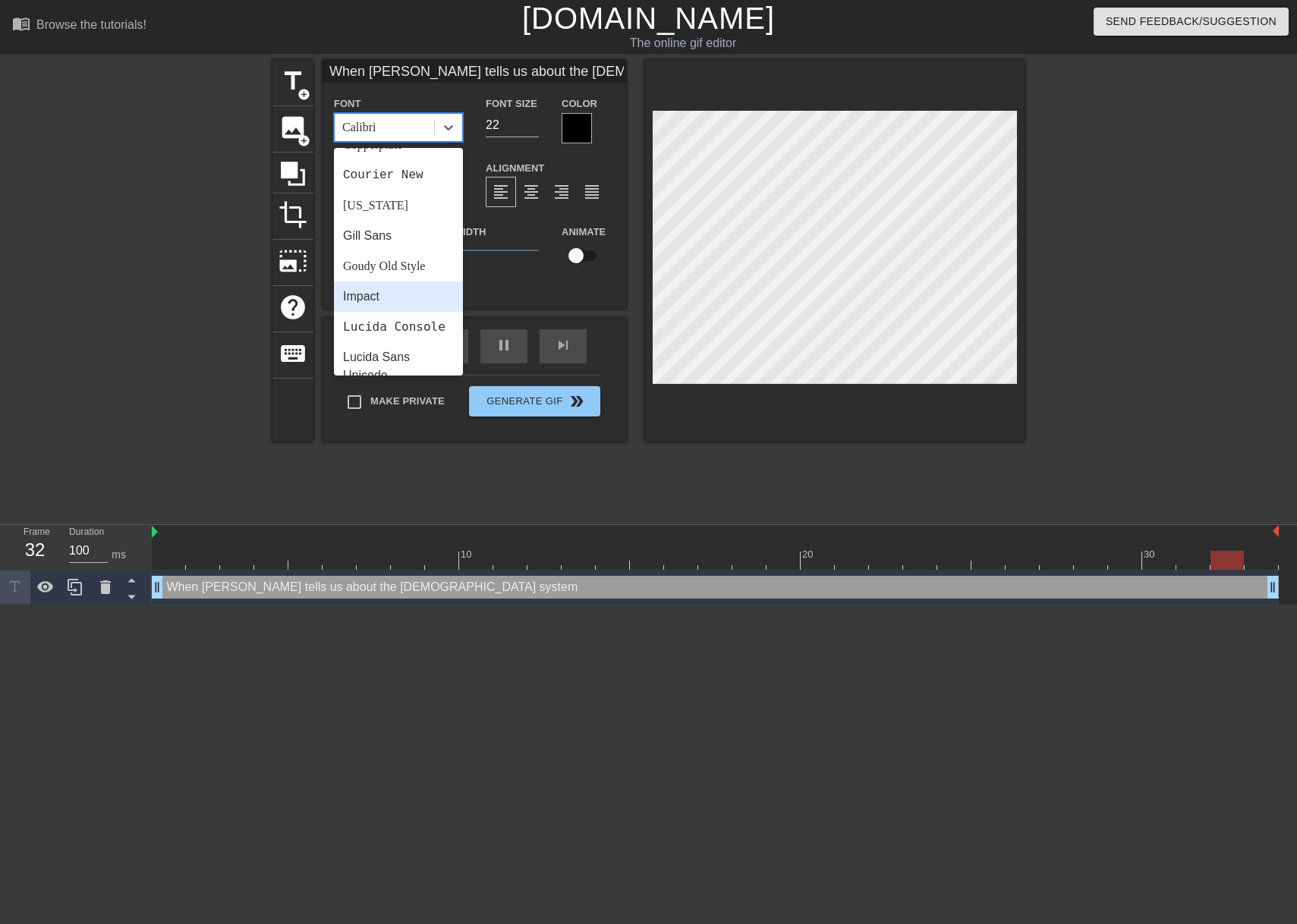
click at [389, 294] on div "Impact" at bounding box center [398, 296] width 129 height 30
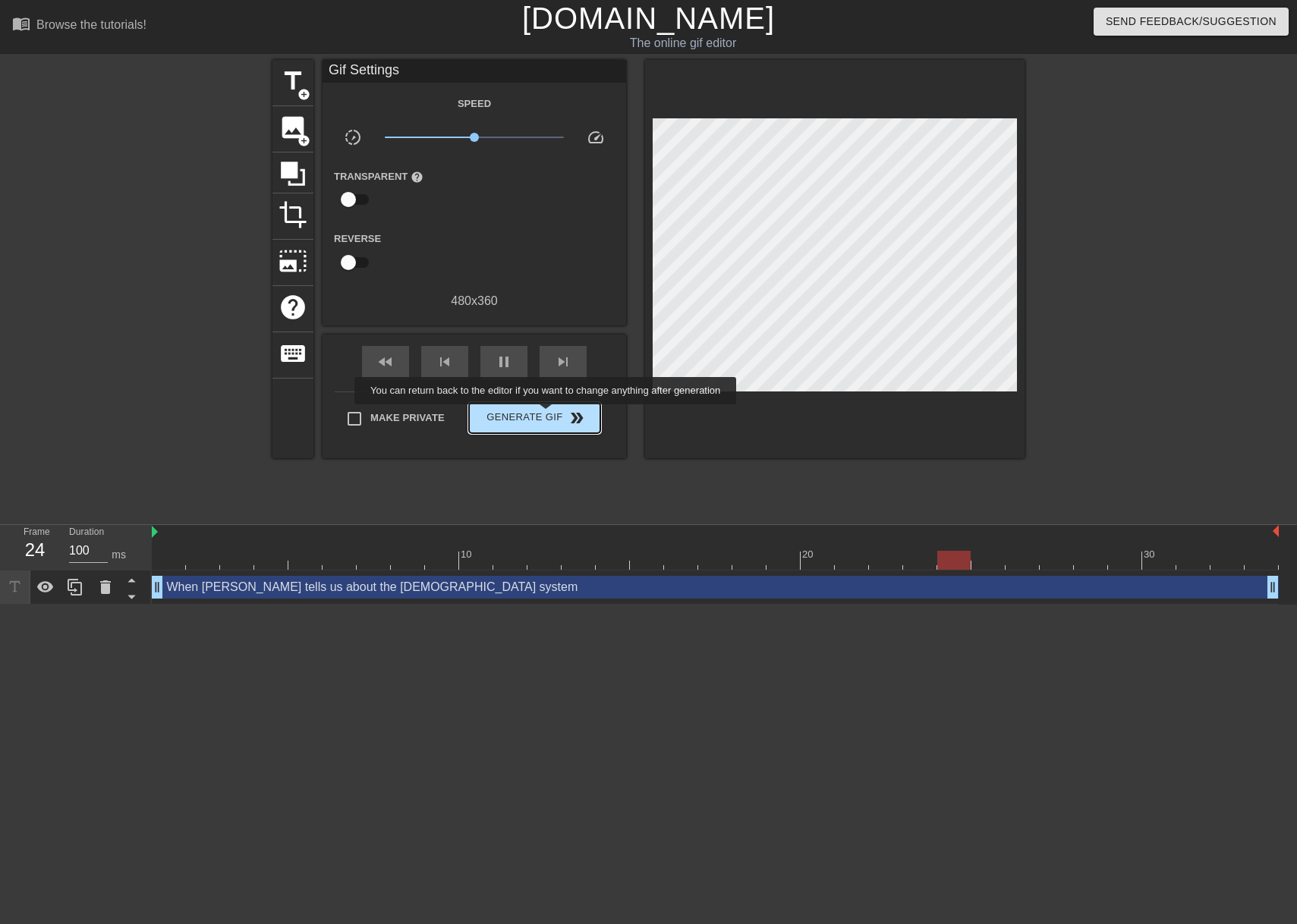
click at [554, 420] on span "Generate Gif double_arrow" at bounding box center [534, 418] width 119 height 18
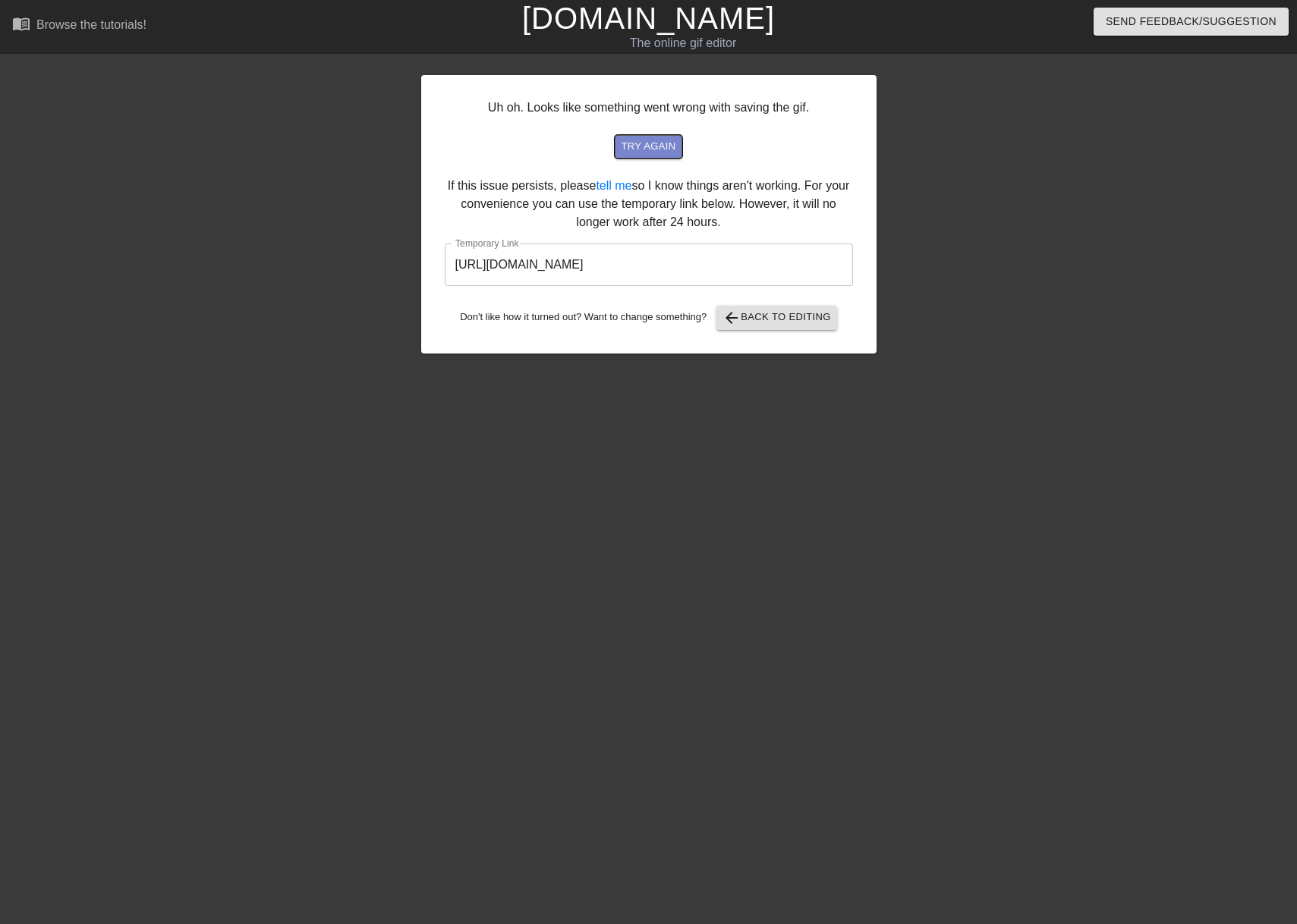
click at [638, 149] on span "try again" at bounding box center [648, 146] width 55 height 17
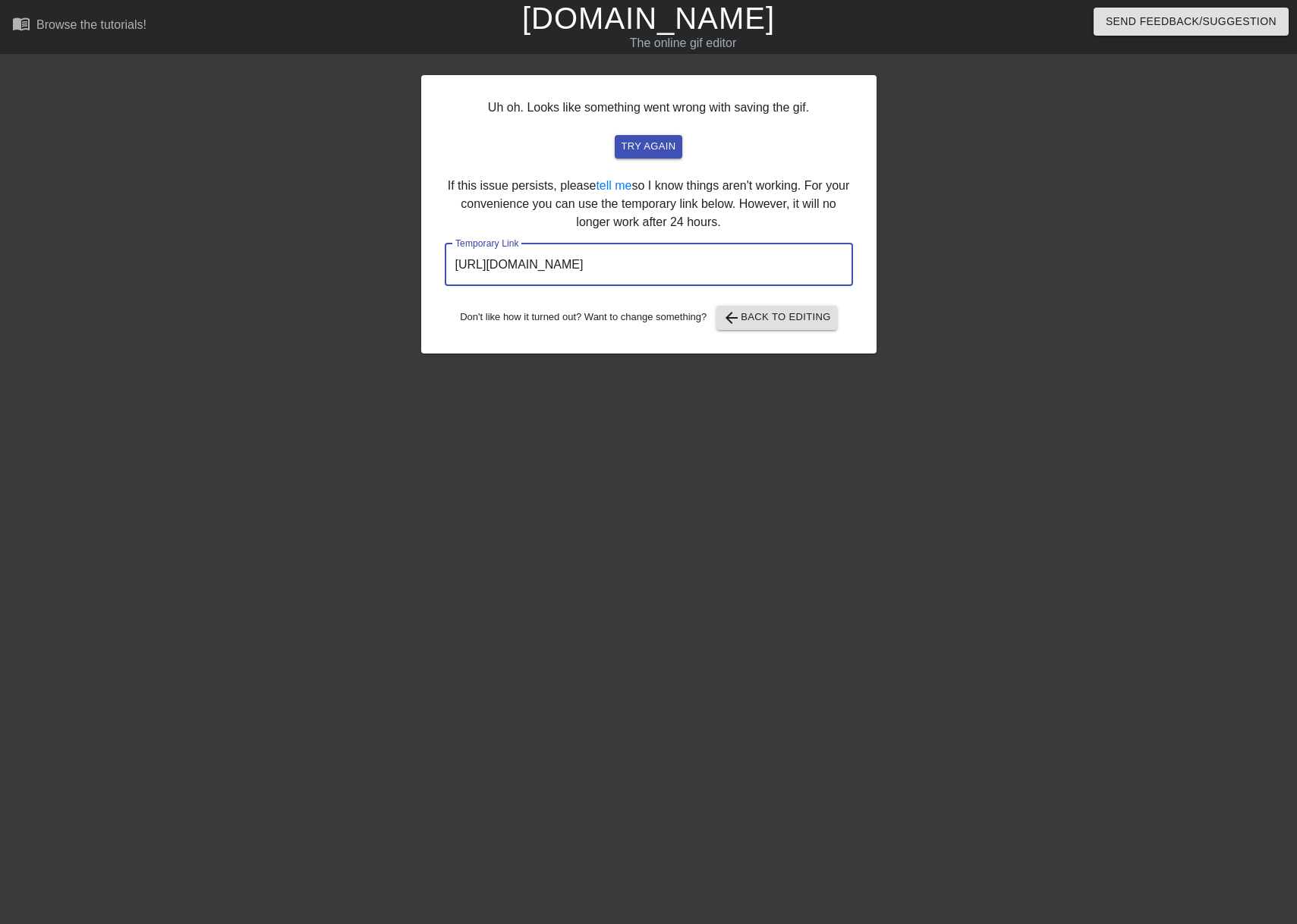
drag, startPoint x: 798, startPoint y: 271, endPoint x: 434, endPoint y: 249, distance: 364.7
click at [434, 249] on div "Uh oh. Looks like something went wrong with saving the gif. try again If this i…" at bounding box center [648, 213] width 455 height 278
click at [186, 259] on div at bounding box center [289, 287] width 228 height 455
